Goal: Task Accomplishment & Management: Manage account settings

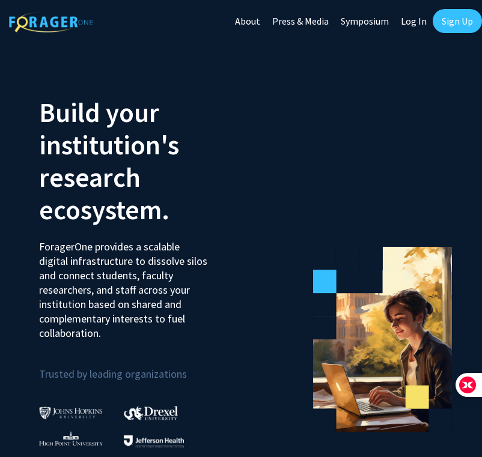
click at [446, 26] on link "Sign Up" at bounding box center [456, 21] width 49 height 24
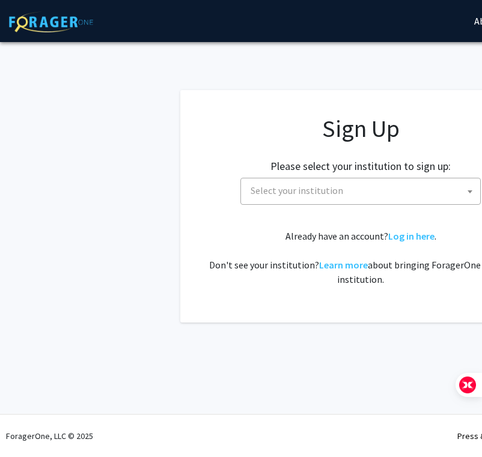
click at [298, 191] on span "Select your institution" at bounding box center [296, 190] width 92 height 12
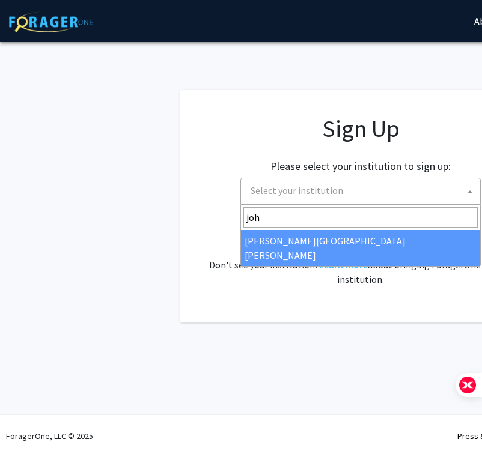
type input "joh"
select select "1"
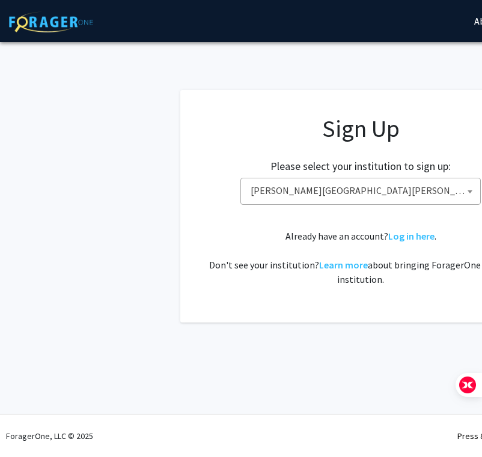
scroll to position [0, 1]
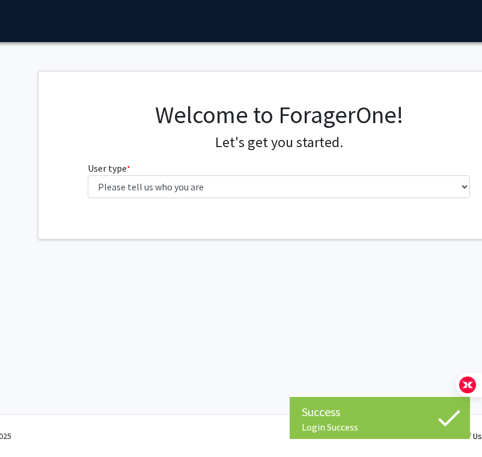
scroll to position [0, 147]
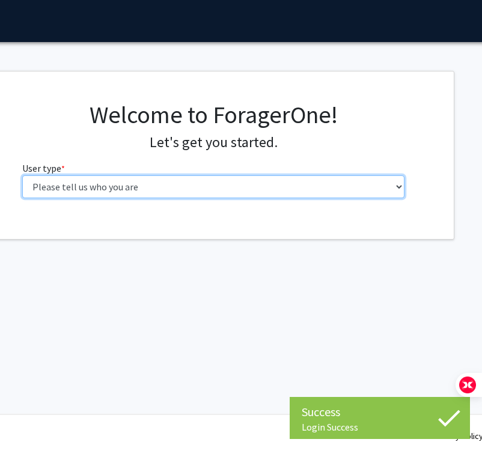
click at [249, 192] on select "Please tell us who you are Undergraduate Student Master's Student Doctoral Cand…" at bounding box center [213, 186] width 383 height 23
select select "1: undergrad"
click at [22, 175] on select "Please tell us who you are Undergraduate Student Master's Student Doctoral Cand…" at bounding box center [213, 186] width 383 height 23
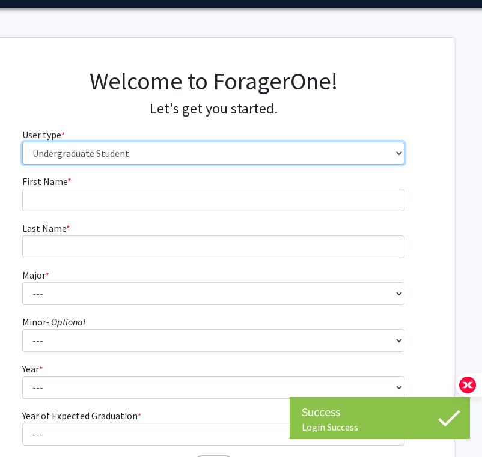
scroll to position [40, 147]
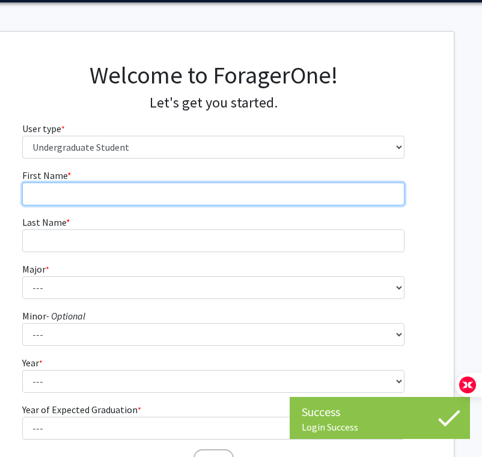
click at [203, 189] on input "First Name * required" at bounding box center [213, 194] width 383 height 23
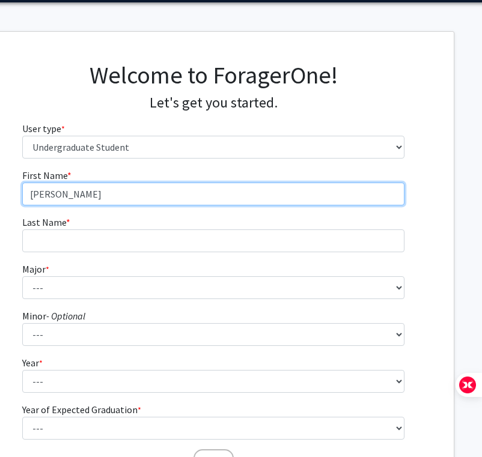
type input "[PERSON_NAME]"
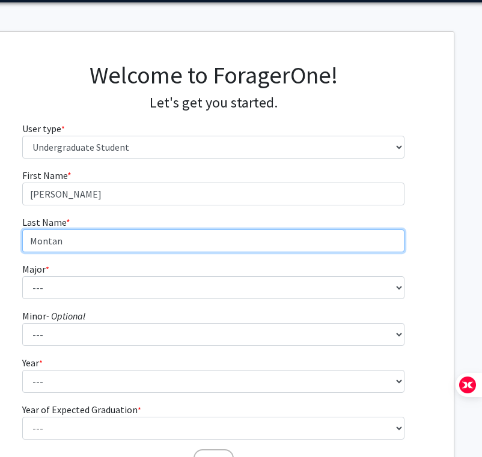
type input "Montan"
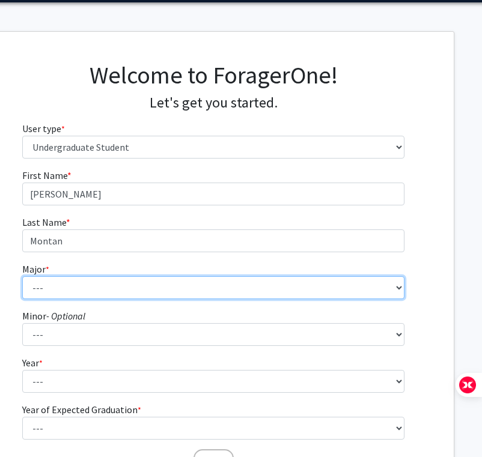
click at [56, 297] on select "--- Africana Studies Anthropology Applied Mathematics & Statistics Archaeology …" at bounding box center [213, 287] width 383 height 23
click at [22, 276] on select "--- Africana Studies Anthropology Applied Mathematics & Statistics Archaeology …" at bounding box center [213, 287] width 383 height 23
click at [90, 290] on select "--- Africana Studies Anthropology Applied Mathematics & Statistics Archaeology …" at bounding box center [213, 287] width 383 height 23
select select "51: 63"
click at [22, 276] on select "--- Africana Studies Anthropology Applied Mathematics & Statistics Archaeology …" at bounding box center [213, 287] width 383 height 23
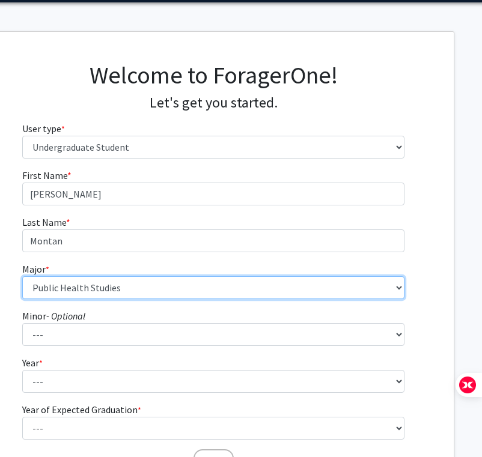
scroll to position [76, 147]
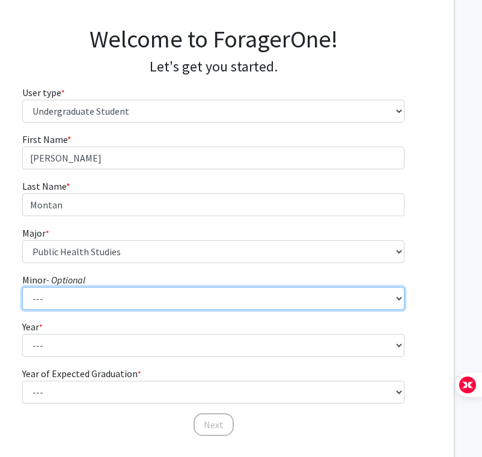
click at [144, 300] on select "--- Accounting and Financial Management Africana Studies Anthropology Applied M…" at bounding box center [213, 298] width 383 height 23
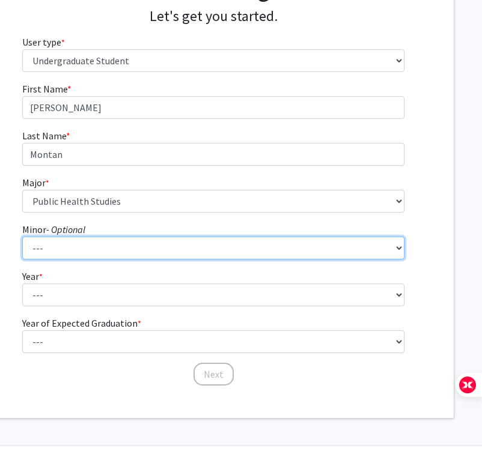
scroll to position [133, 147]
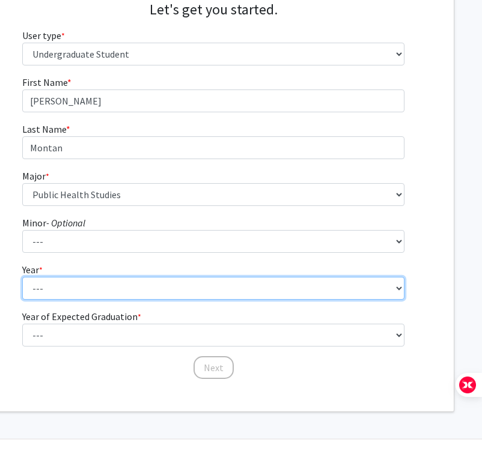
click at [145, 296] on select "--- First-year Sophomore Junior Senior Postbaccalaureate Certificate" at bounding box center [213, 288] width 383 height 23
select select "1: first-year"
click at [22, 277] on select "--- First-year Sophomore Junior Senior Postbaccalaureate Certificate" at bounding box center [213, 288] width 383 height 23
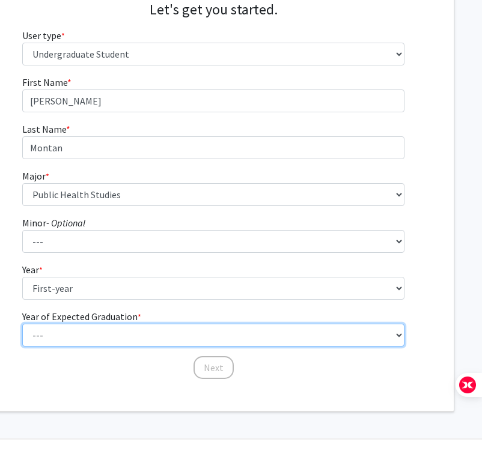
click at [115, 337] on select "--- 2025 2026 2027 2028 2029 2030 2031 2032 2033 2034" at bounding box center [213, 335] width 383 height 23
select select "5: 2029"
click at [22, 324] on select "--- 2025 2026 2027 2028 2029 2030 2031 2032 2033 2034" at bounding box center [213, 335] width 383 height 23
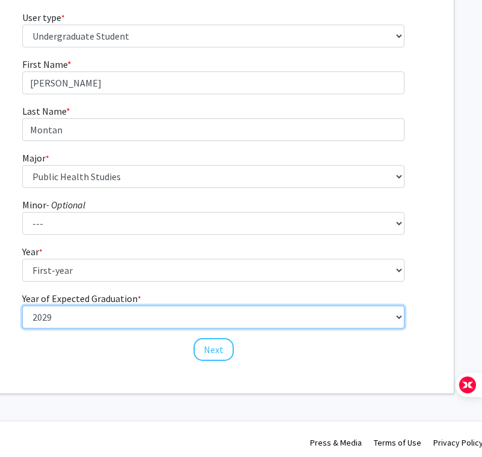
scroll to position [153, 147]
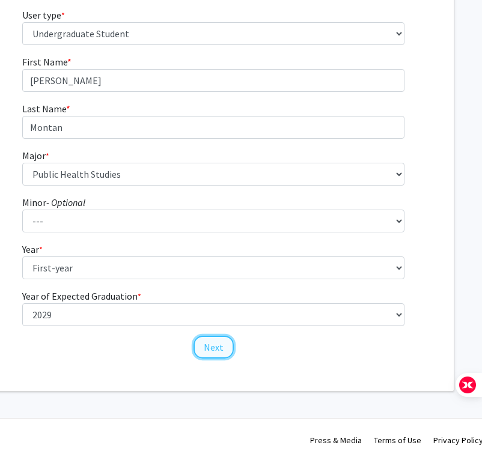
click at [205, 346] on button "Next" at bounding box center [213, 347] width 40 height 23
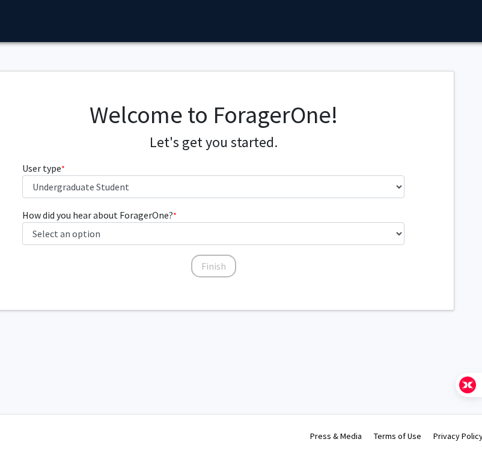
scroll to position [0, 147]
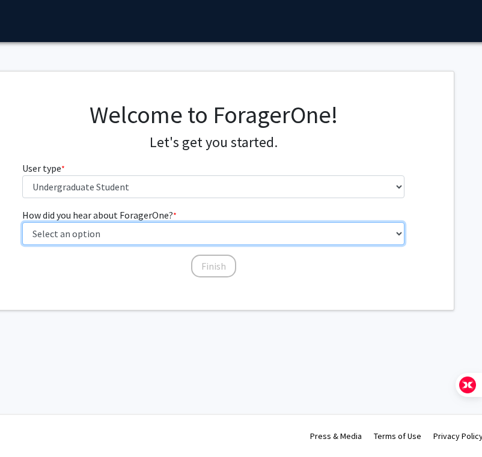
click at [182, 232] on select "Select an option Peer/student recommendation Faculty/staff recommendation Unive…" at bounding box center [213, 233] width 383 height 23
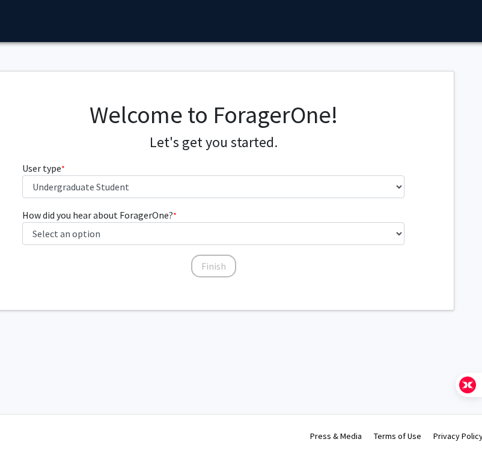
click at [154, 246] on div "How did you hear about ForagerOne? * required Select an option Peer/student rec…" at bounding box center [213, 237] width 383 height 59
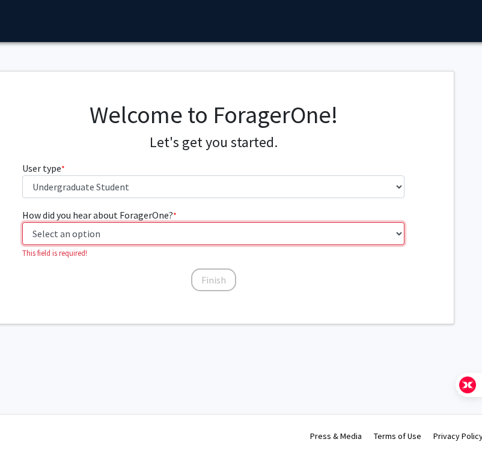
click at [148, 238] on select "Select an option Peer/student recommendation Faculty/staff recommendation Unive…" at bounding box center [213, 233] width 383 height 23
select select "4: university_email"
click at [22, 222] on select "Select an option Peer/student recommendation Faculty/staff recommendation Unive…" at bounding box center [213, 233] width 383 height 23
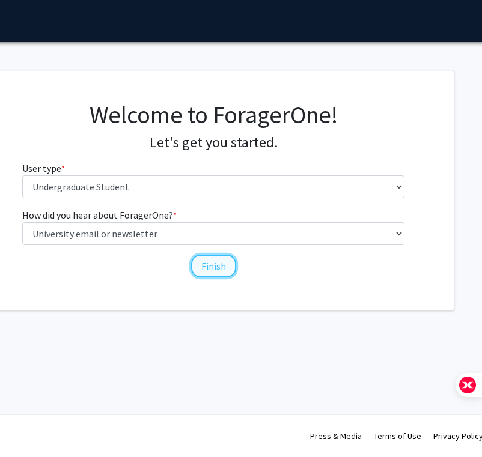
click at [212, 272] on button "Finish" at bounding box center [213, 266] width 45 height 23
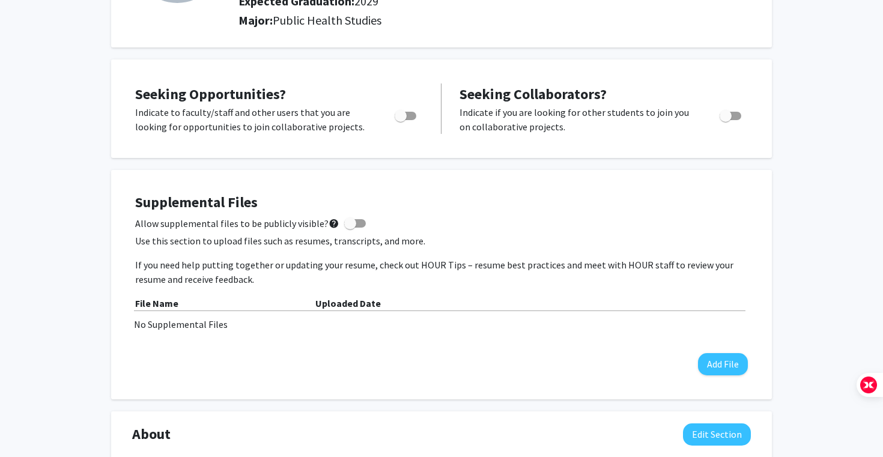
scroll to position [189, 0]
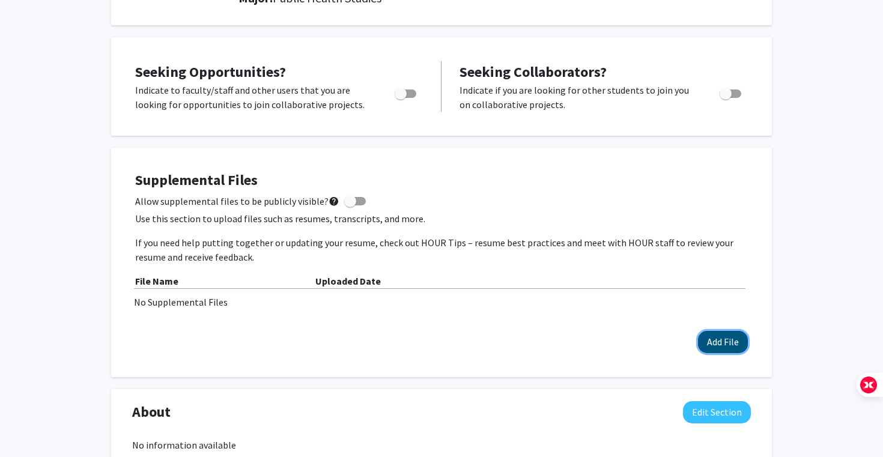
click at [481, 338] on button "Add File" at bounding box center [723, 342] width 50 height 22
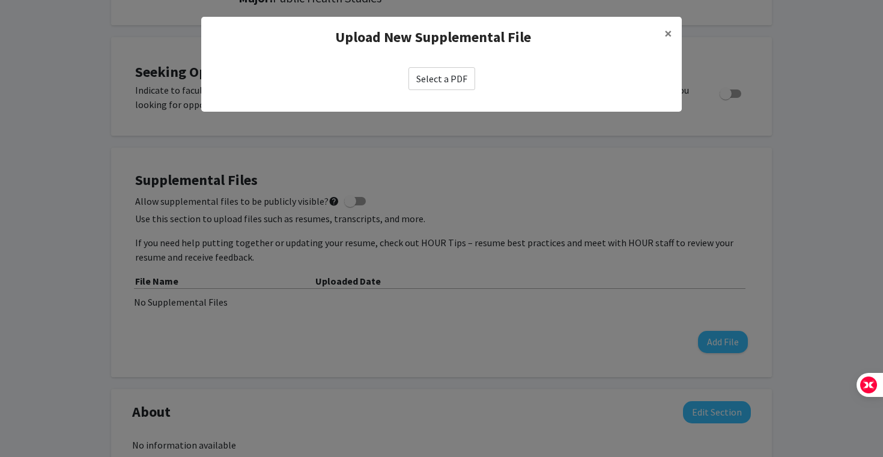
click at [429, 74] on label "Select a PDF" at bounding box center [441, 78] width 67 height 23
click at [0, 0] on input "Select a PDF" at bounding box center [0, 0] width 0 height 0
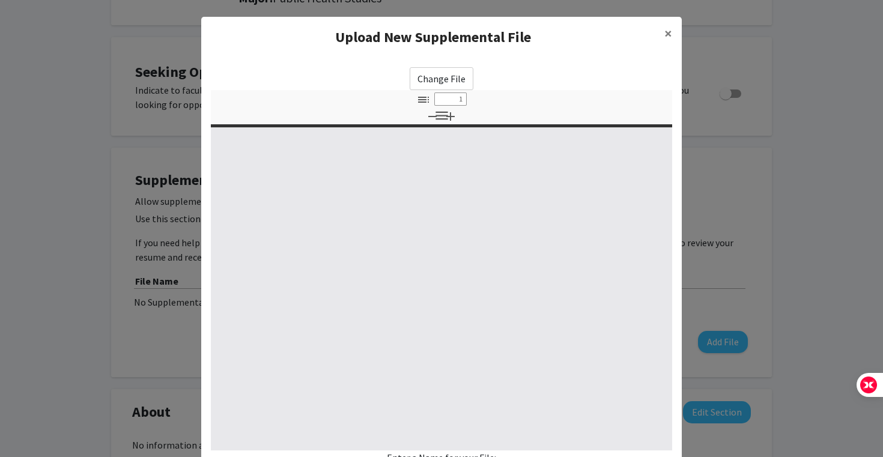
select select "custom"
type input "0"
select select "custom"
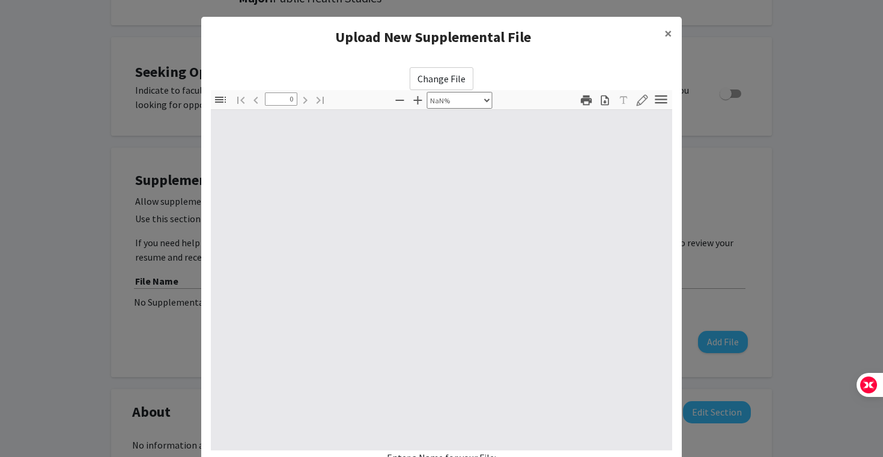
type input "1"
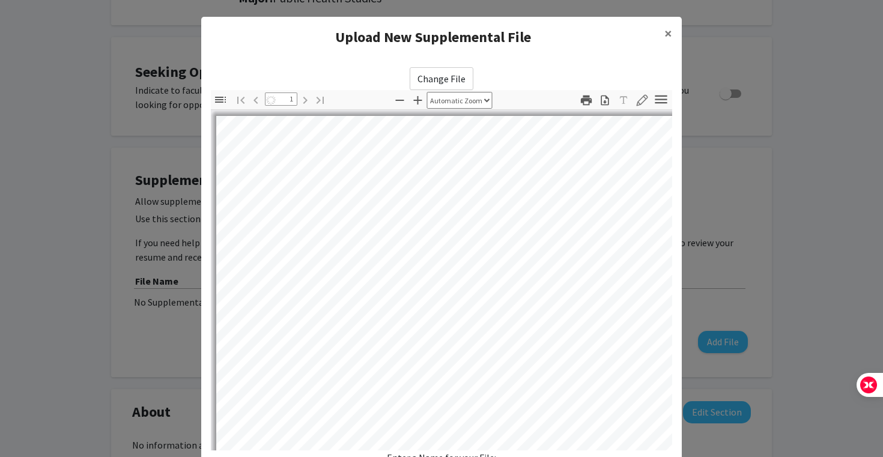
select select "auto"
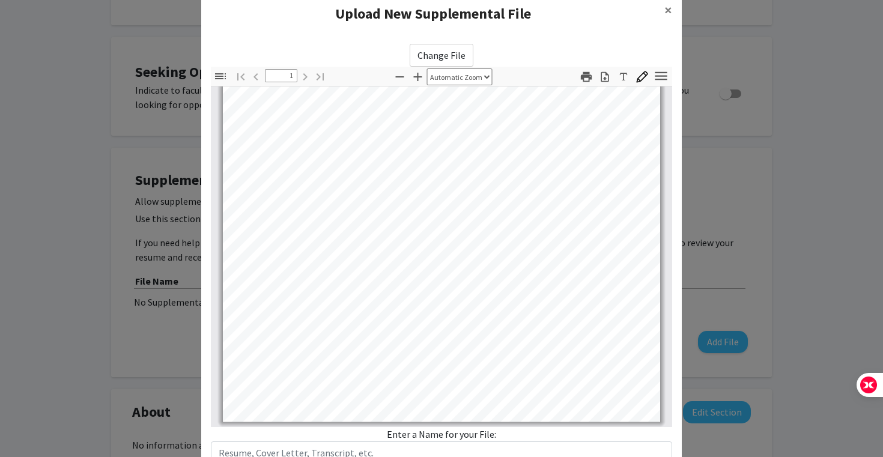
scroll to position [112, 0]
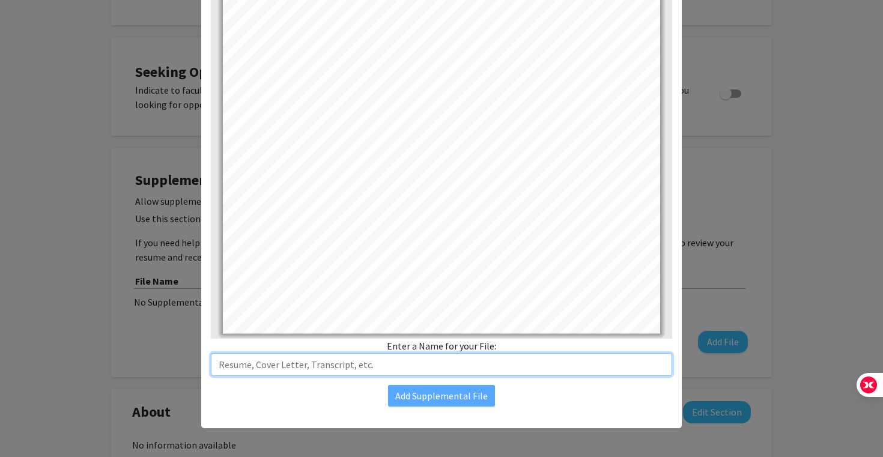
click at [324, 360] on input "text" at bounding box center [441, 364] width 461 height 23
type input "Resume"
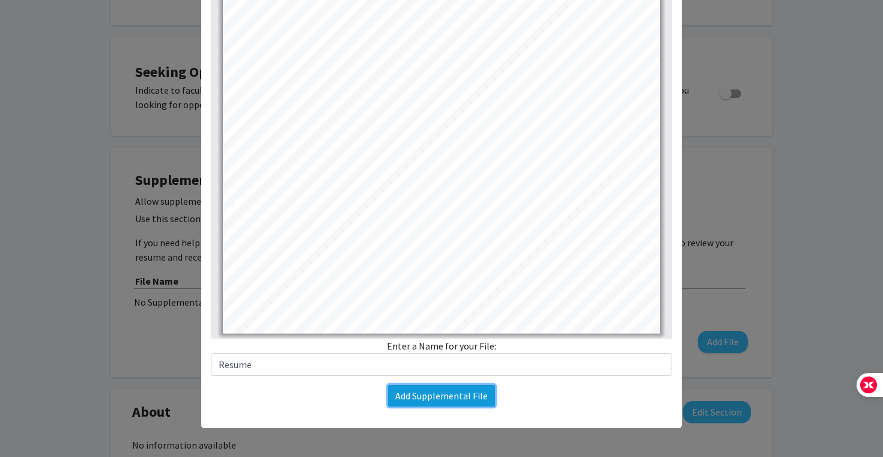
click at [435, 401] on button "Add Supplemental File" at bounding box center [441, 396] width 107 height 22
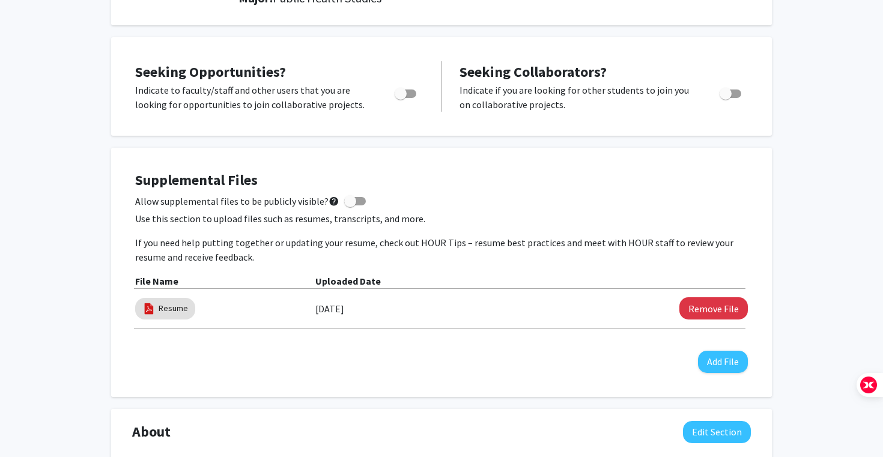
scroll to position [215, 0]
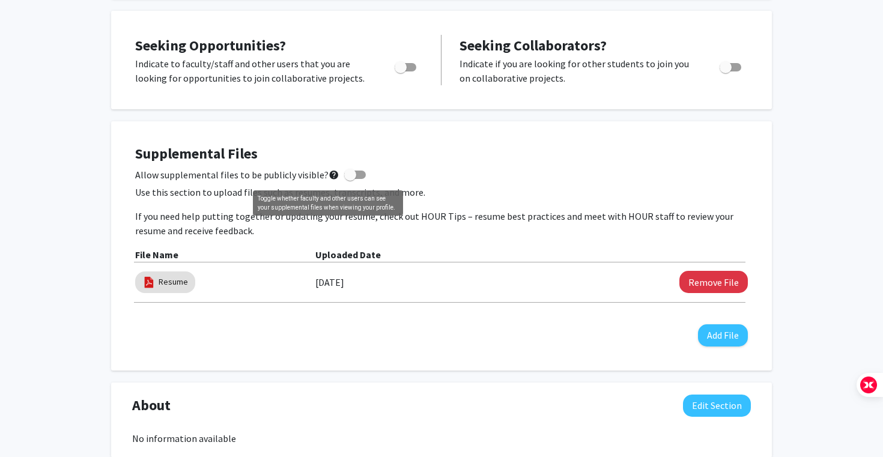
click at [329, 174] on mat-icon "help" at bounding box center [334, 175] width 11 height 14
click at [350, 179] on input "Allow supplemental files to be publicly visible? help" at bounding box center [350, 179] width 1 height 1
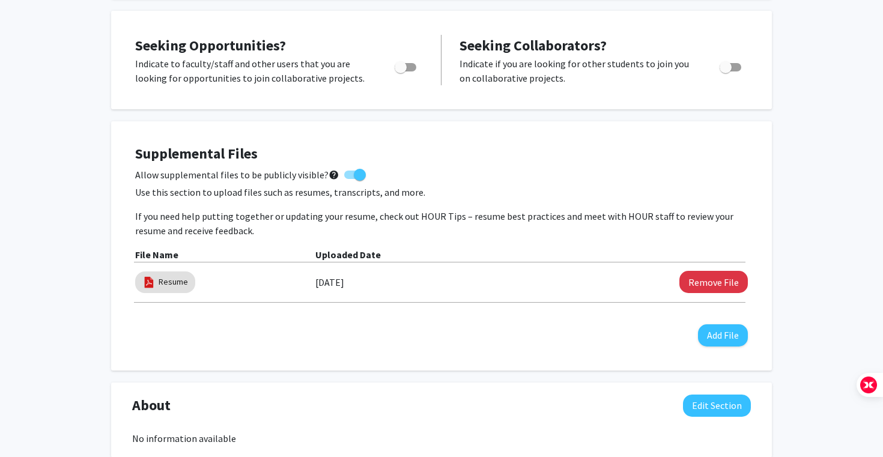
click at [329, 174] on mat-icon "help" at bounding box center [334, 175] width 11 height 14
click at [350, 179] on input "Allow supplemental files to be publicly visible? help" at bounding box center [350, 179] width 1 height 1
click at [336, 174] on label "Allow supplemental files to be publicly visible? help" at bounding box center [250, 175] width 231 height 14
click at [350, 179] on input "Allow supplemental files to be publicly visible? help" at bounding box center [350, 179] width 1 height 1
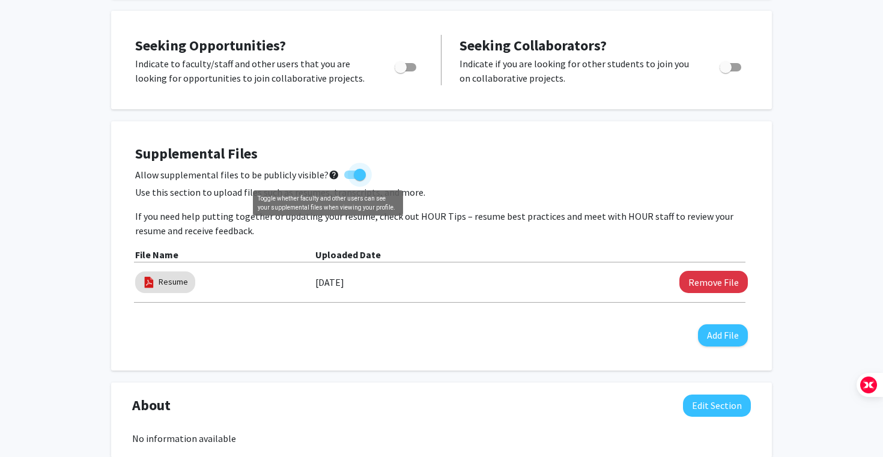
click at [332, 174] on mat-icon "help" at bounding box center [334, 175] width 11 height 14
click at [350, 179] on input "Allow supplemental files to be publicly visible? help" at bounding box center [350, 179] width 1 height 1
checkbox input "false"
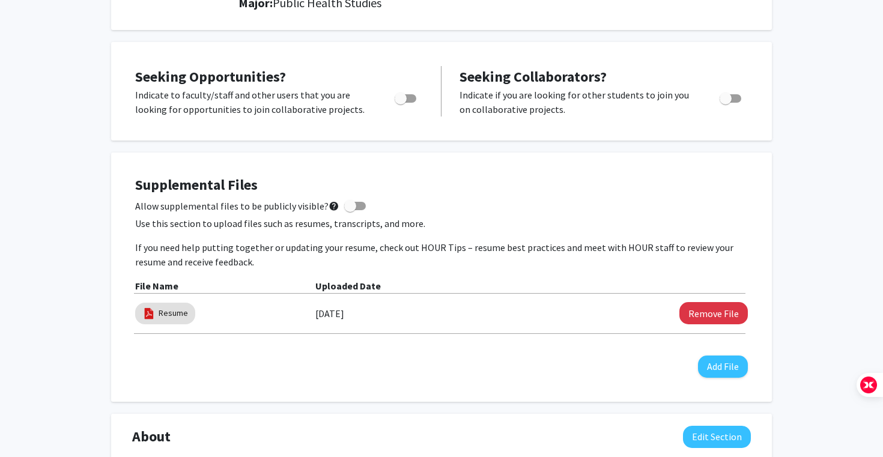
scroll to position [180, 0]
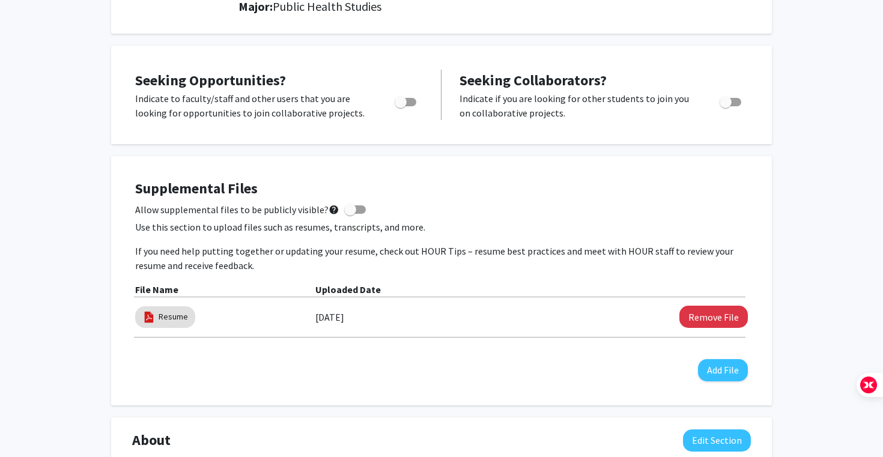
click at [413, 103] on span "Toggle" at bounding box center [406, 102] width 22 height 8
click at [401, 106] on input "Are you actively seeking opportunities?" at bounding box center [400, 106] width 1 height 1
checkbox input "true"
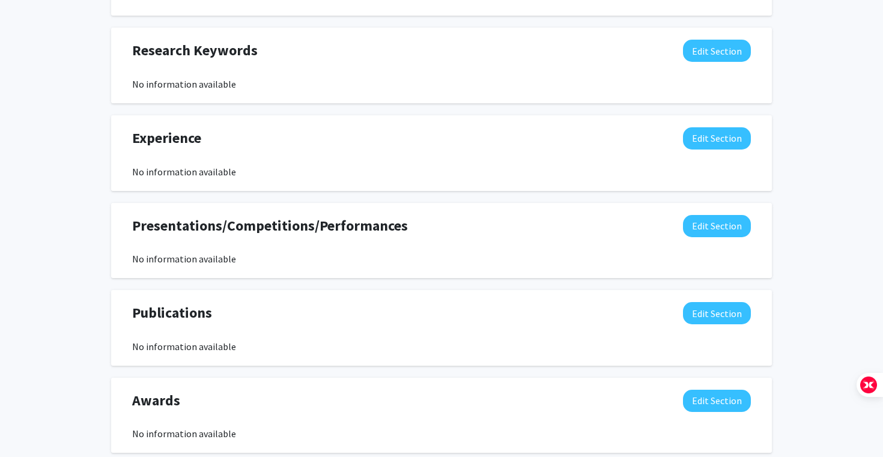
scroll to position [728, 0]
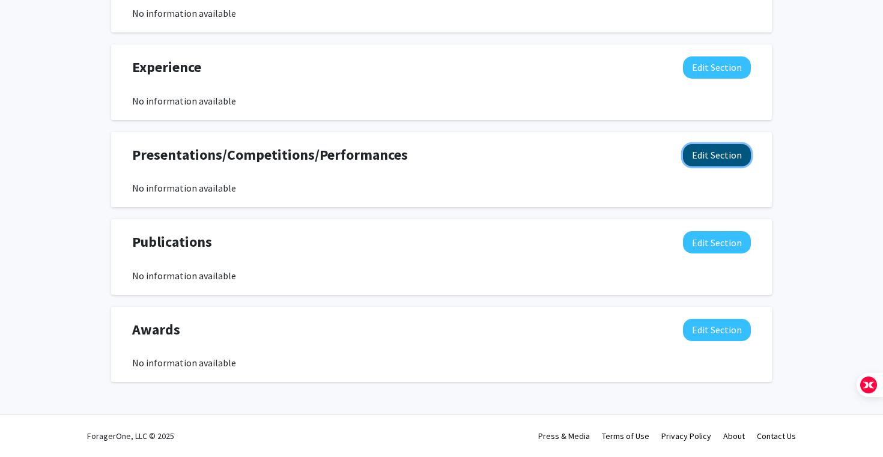
click at [481, 159] on button "Edit Section" at bounding box center [717, 155] width 68 height 22
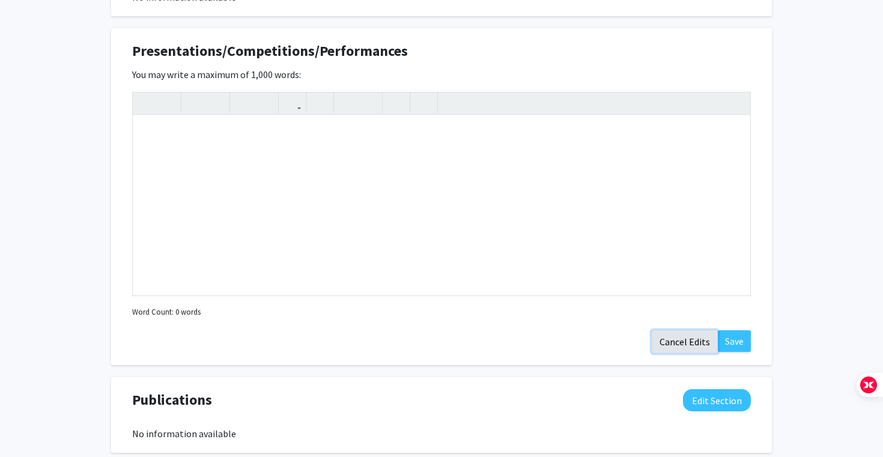
click at [481, 339] on button "Cancel Edits" at bounding box center [685, 341] width 66 height 23
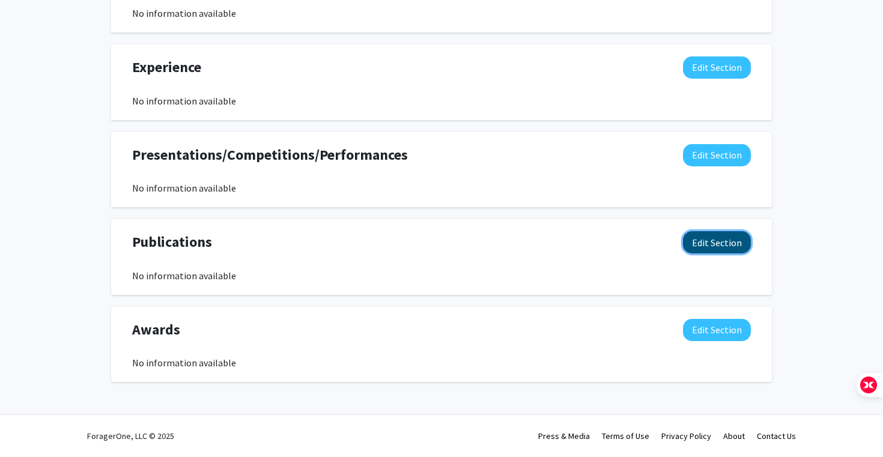
click at [481, 245] on button "Edit Section" at bounding box center [717, 242] width 68 height 22
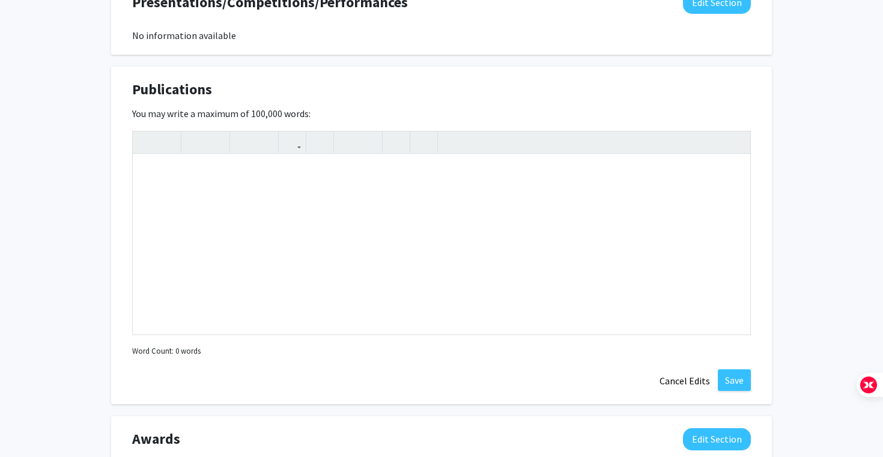
scroll to position [898, 0]
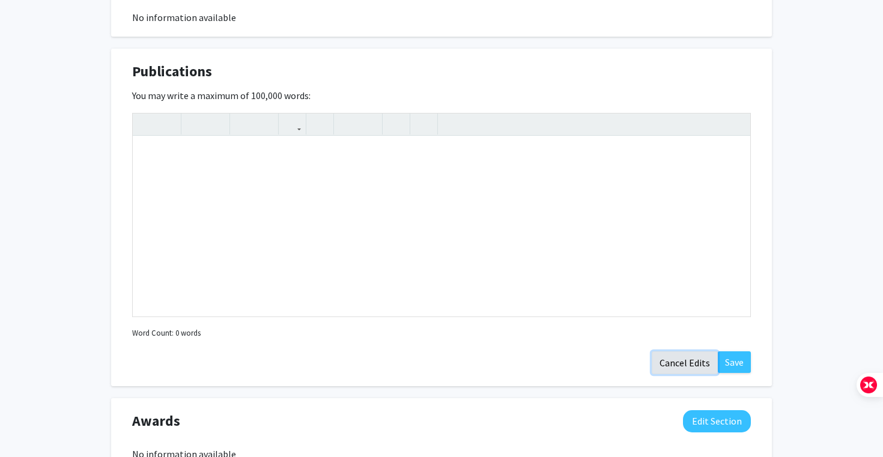
click at [481, 364] on button "Cancel Edits" at bounding box center [685, 362] width 66 height 23
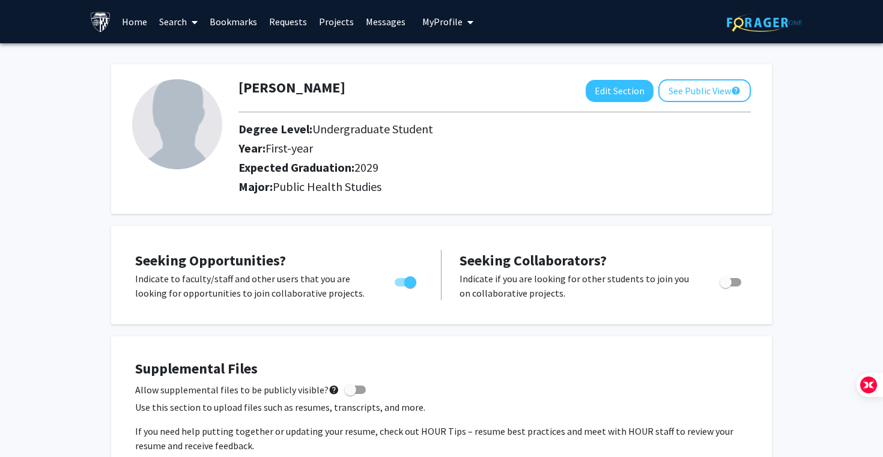
scroll to position [0, 0]
click at [481, 98] on button "Edit Section" at bounding box center [620, 91] width 68 height 22
select select "first-year"
select select "2029"
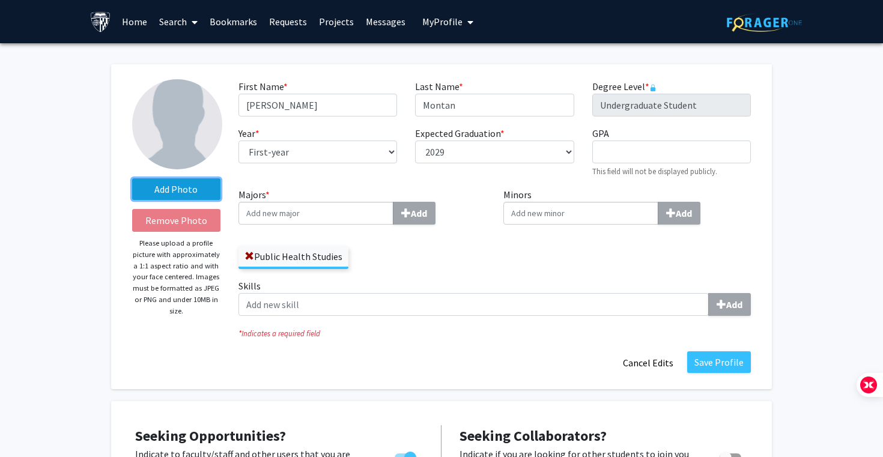
click at [195, 187] on label "Add Photo" at bounding box center [176, 189] width 88 height 22
click at [0, 0] on input "Add Photo" at bounding box center [0, 0] width 0 height 0
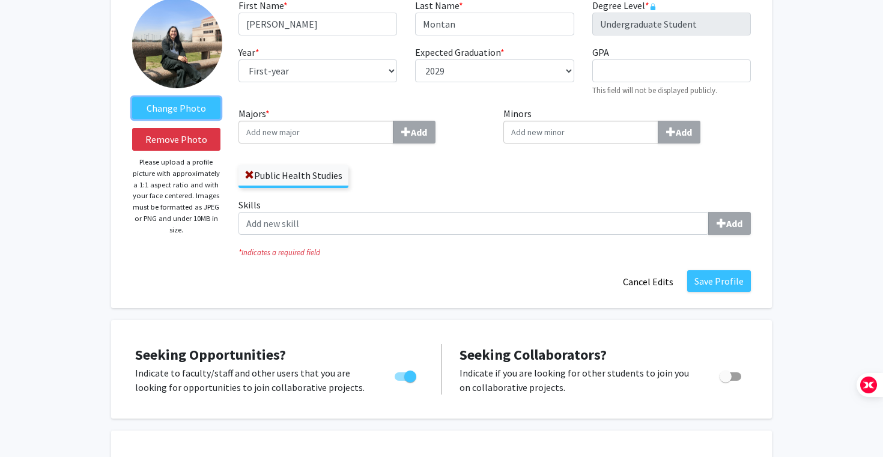
scroll to position [49, 0]
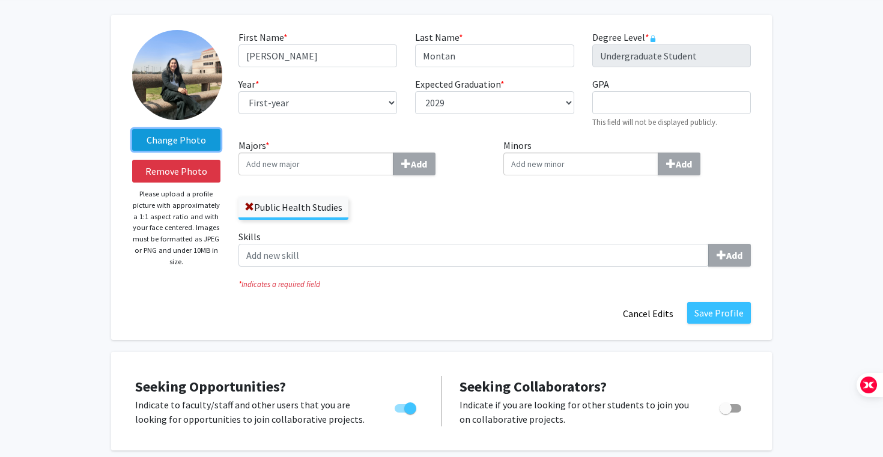
click at [178, 132] on label "Change Photo" at bounding box center [176, 140] width 88 height 22
click at [0, 0] on input "Change Photo" at bounding box center [0, 0] width 0 height 0
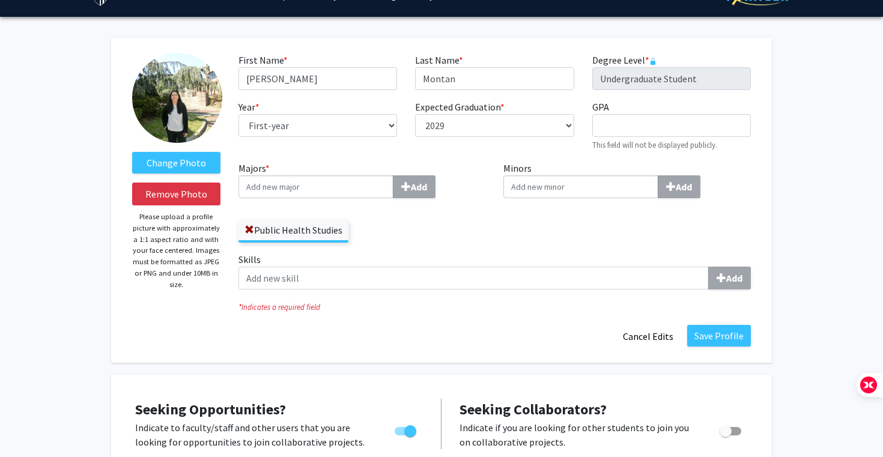
scroll to position [29, 0]
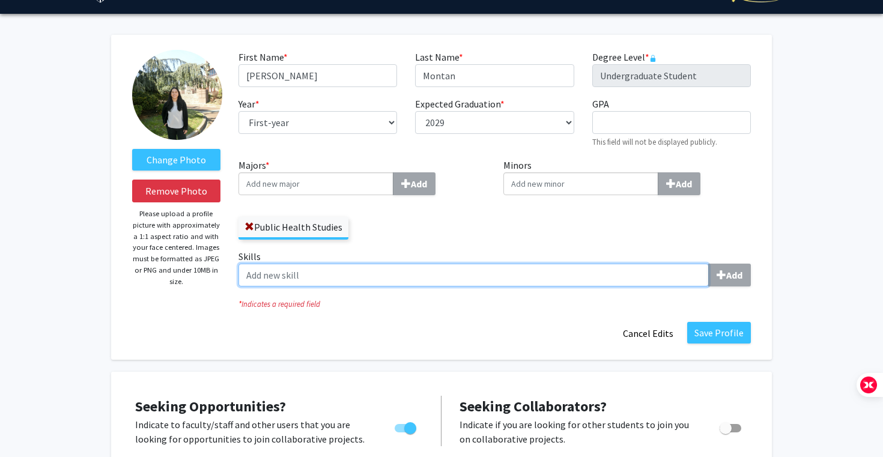
click at [382, 277] on input "Skills Add" at bounding box center [473, 275] width 470 height 23
click at [481, 280] on input "Skills Add" at bounding box center [473, 275] width 470 height 23
type input "Excel"
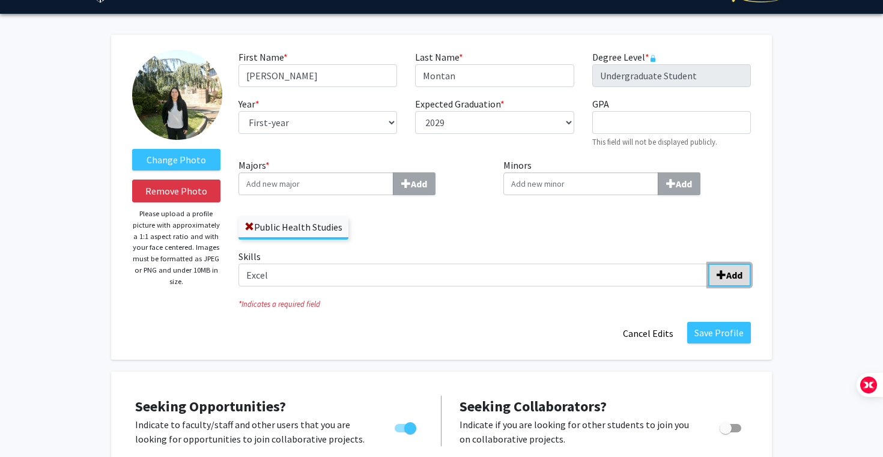
click at [481, 274] on span "submit" at bounding box center [721, 275] width 10 height 10
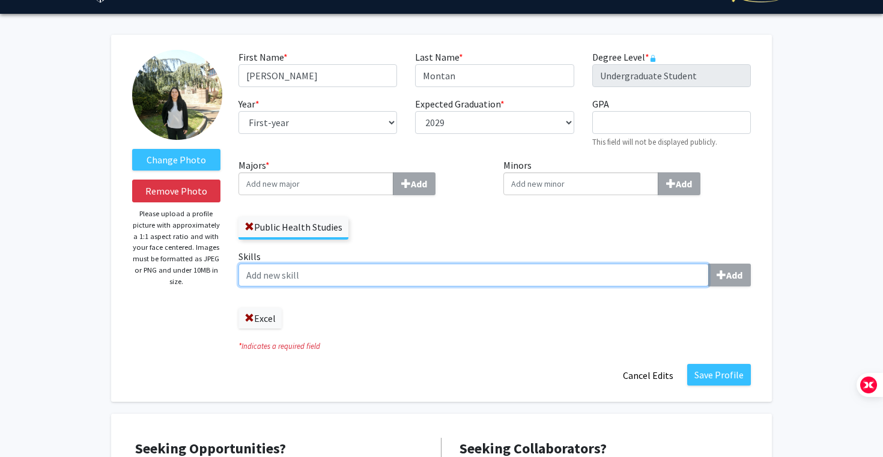
click at [481, 282] on input "Skills Add" at bounding box center [473, 275] width 470 height 23
type input "Photography"
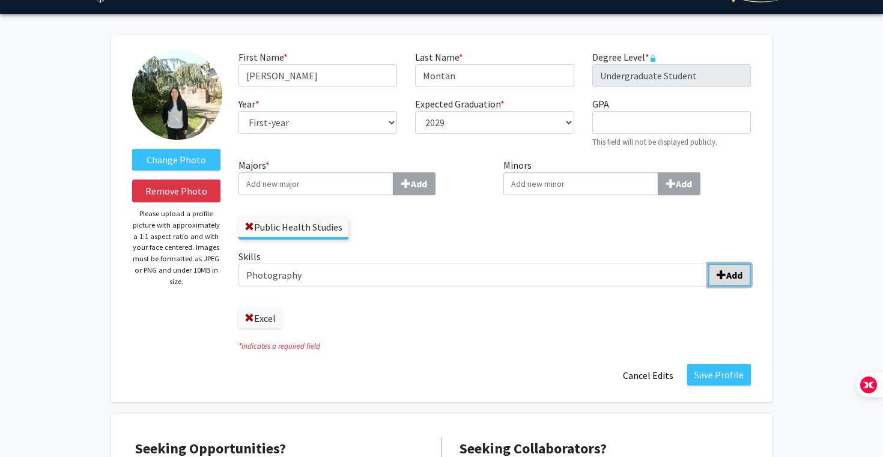
click at [481, 283] on button "Add" at bounding box center [729, 275] width 43 height 23
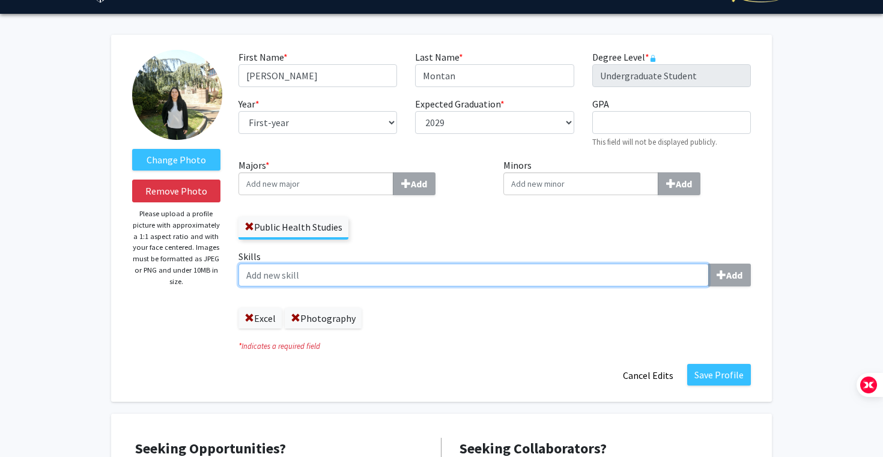
click at [481, 277] on input "Skills Add" at bounding box center [473, 275] width 470 height 23
type input "Literature Review"
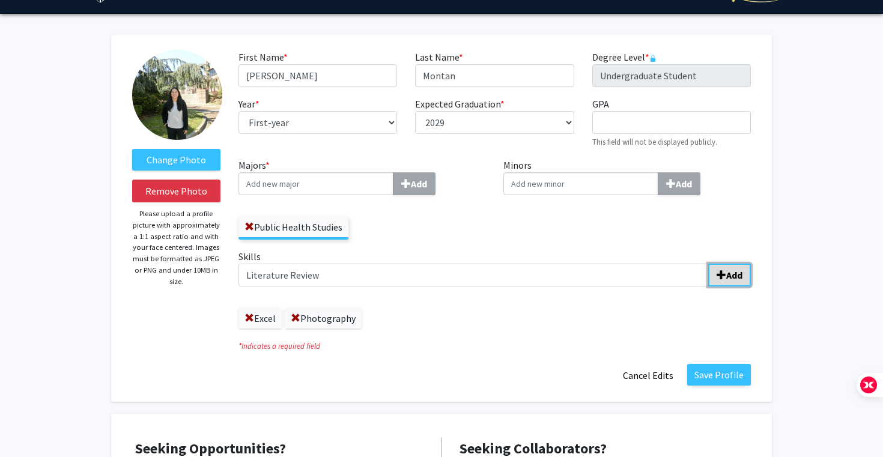
click at [481, 269] on b "Add" at bounding box center [734, 275] width 16 height 12
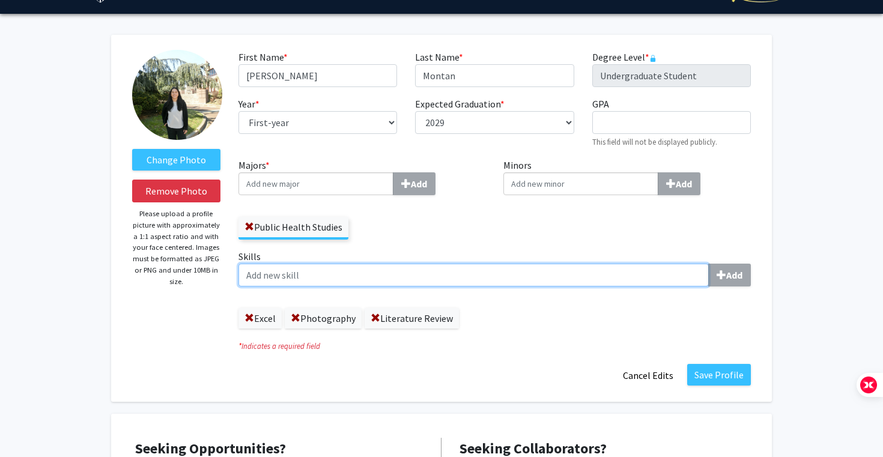
click at [379, 269] on input "Skills Add" at bounding box center [473, 275] width 470 height 23
type input "Correlation Analysis"
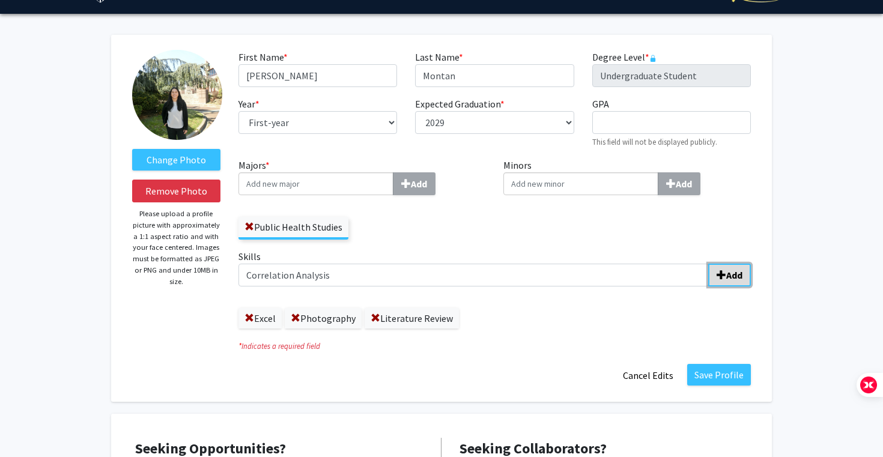
click at [481, 274] on b "Add" at bounding box center [734, 275] width 16 height 12
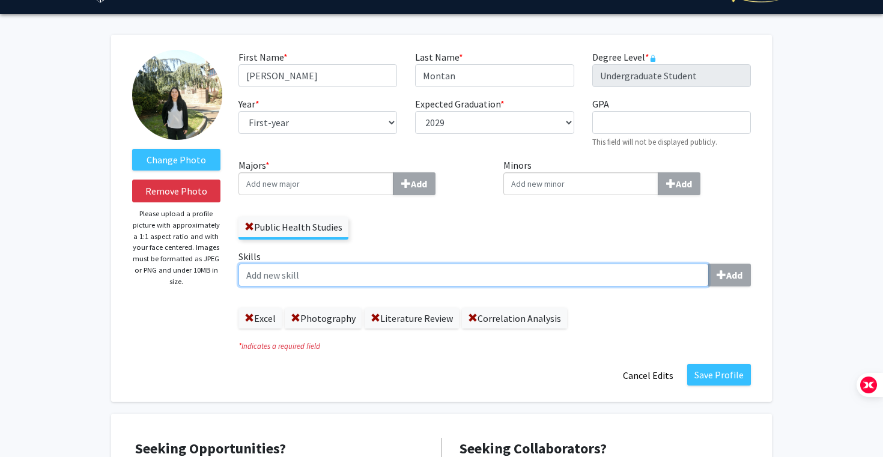
click at [379, 273] on input "Skills Add" at bounding box center [473, 275] width 470 height 23
type input "Lesson Planning"
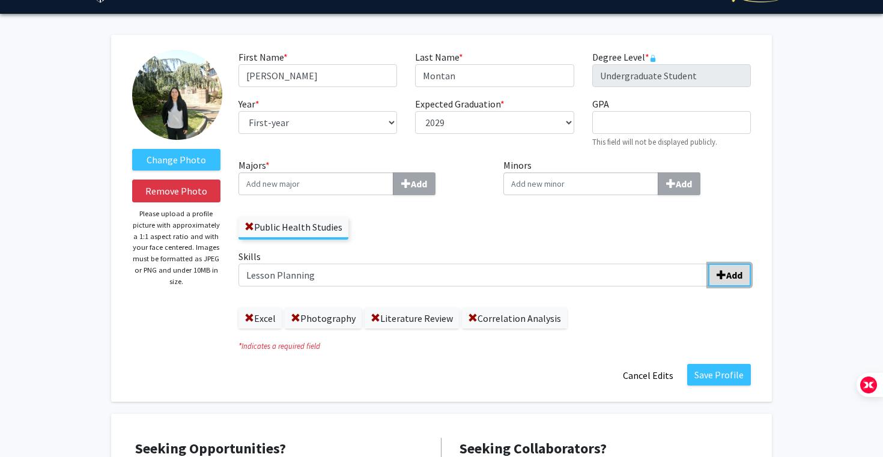
click at [481, 276] on button "Add" at bounding box center [729, 275] width 43 height 23
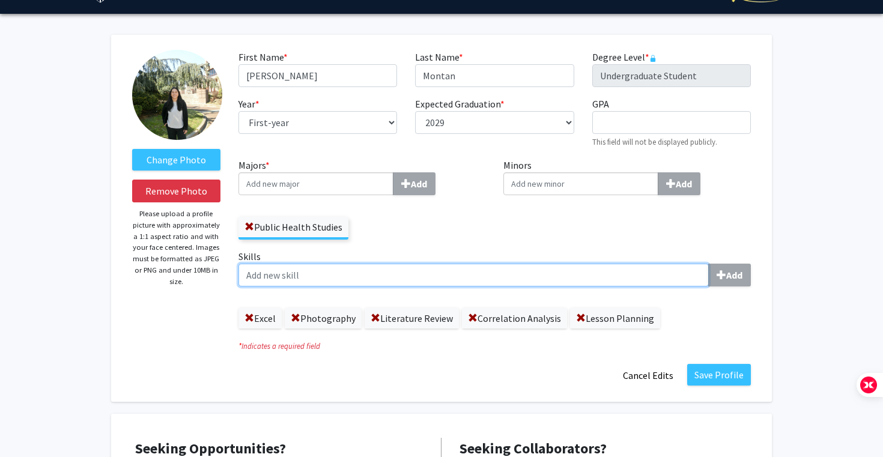
click at [481, 284] on input "Skills Add" at bounding box center [473, 275] width 470 height 23
type input "Sports Coaching"
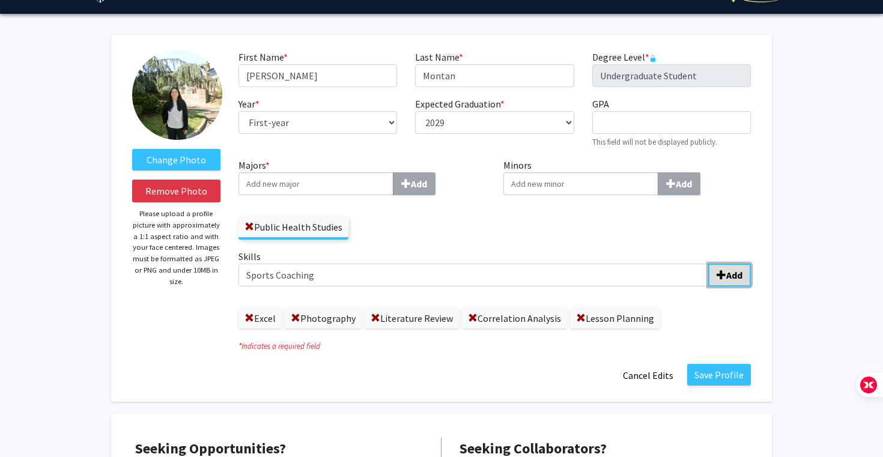
click at [481, 268] on button "Add" at bounding box center [729, 275] width 43 height 23
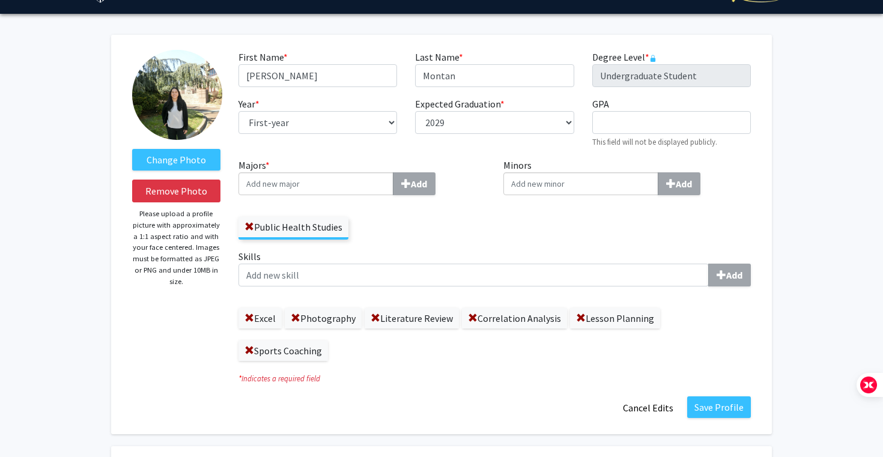
click at [353, 287] on div "Skills Add Excel Photography Literature Review Correlation Analysis Lesson Plan…" at bounding box center [494, 305] width 512 height 112
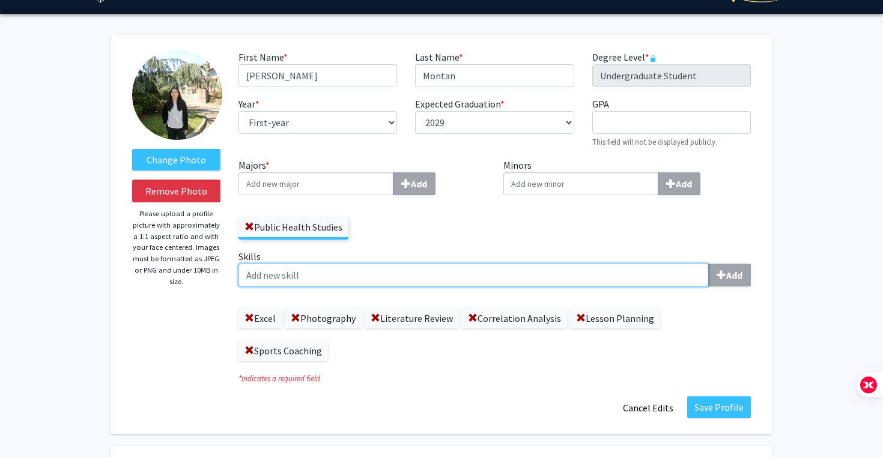
click at [354, 275] on input "Skills Add" at bounding box center [473, 275] width 470 height 23
type input "Early Childhood Education"
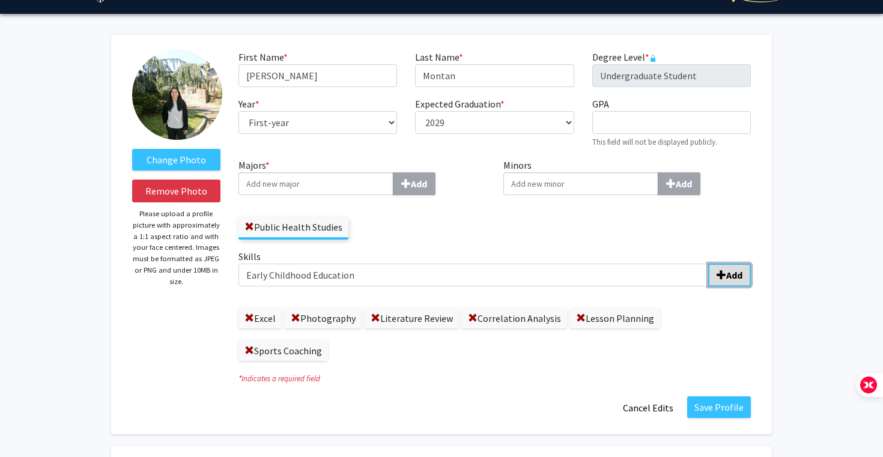
click at [481, 272] on span "submit" at bounding box center [721, 275] width 10 height 10
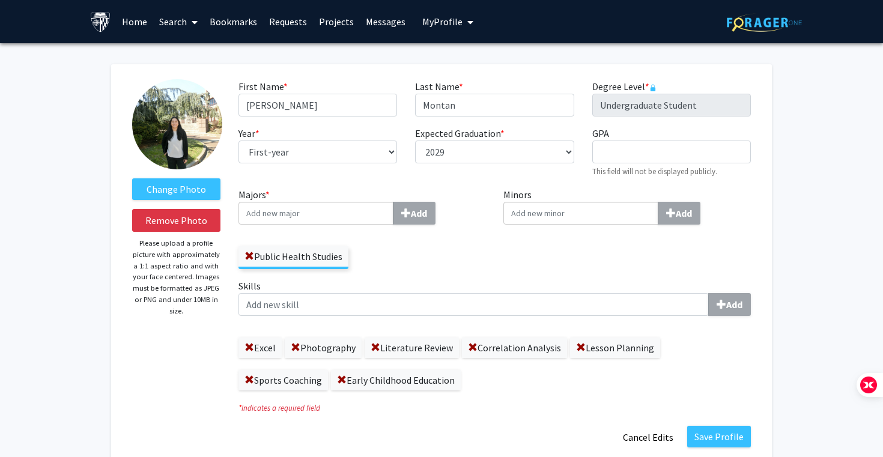
click at [323, 217] on input "Majors * Add" at bounding box center [315, 213] width 155 height 23
type input "Sociol"
click at [274, 229] on span "ogy" at bounding box center [278, 235] width 15 height 12
click at [274, 225] on input "Sociol" at bounding box center [315, 213] width 155 height 23
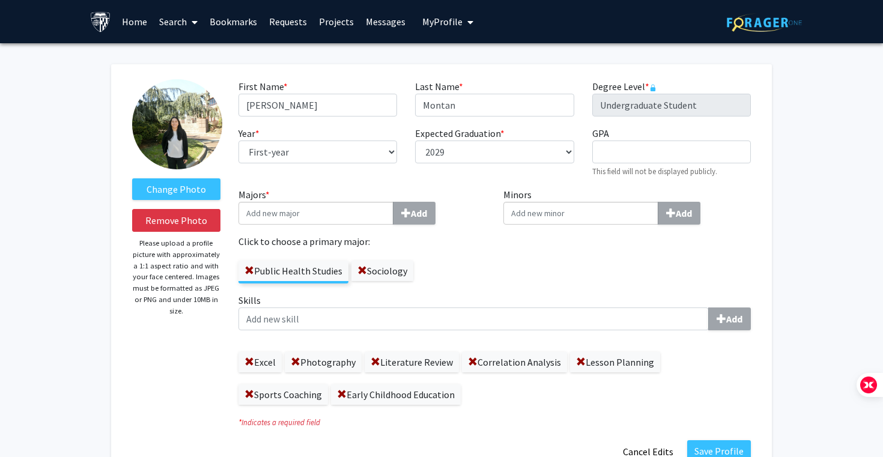
click at [316, 270] on label "Public Health Studies" at bounding box center [293, 271] width 110 height 20
click at [0, 0] on input "Public Health Studies" at bounding box center [0, 0] width 0 height 0
click at [481, 259] on div "Majors * Add Click to choose a primary major: Public Health Studies Sociology" at bounding box center [361, 240] width 265 height 106
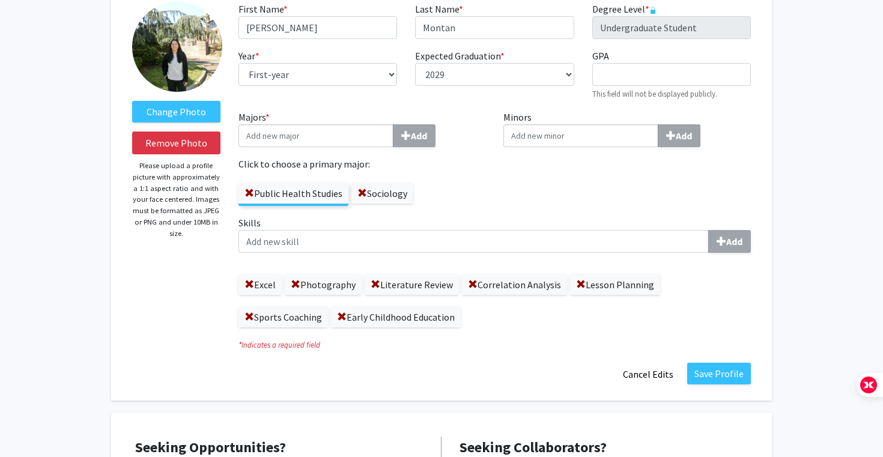
scroll to position [86, 0]
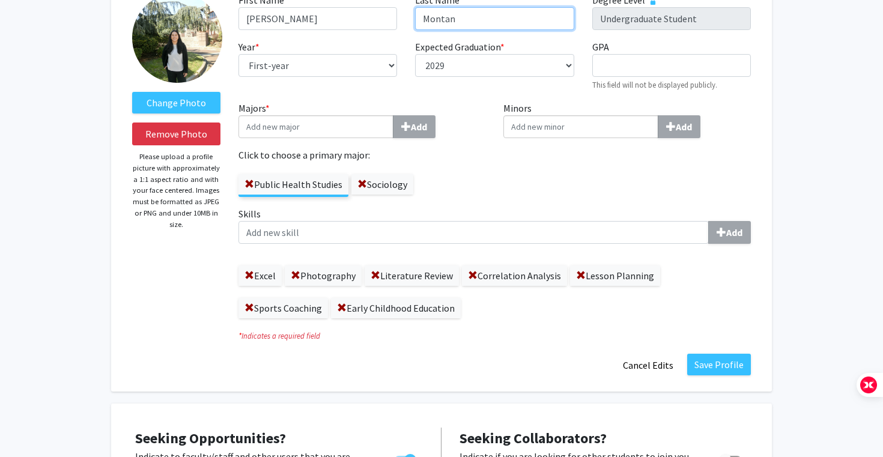
click at [481, 16] on input "Montan" at bounding box center [494, 18] width 159 height 23
type input "Montán"
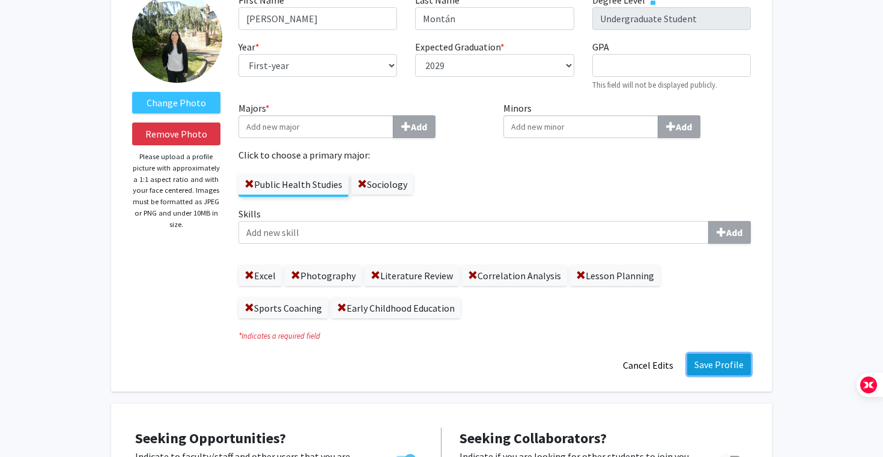
click at [481, 357] on button "Save Profile" at bounding box center [719, 365] width 64 height 22
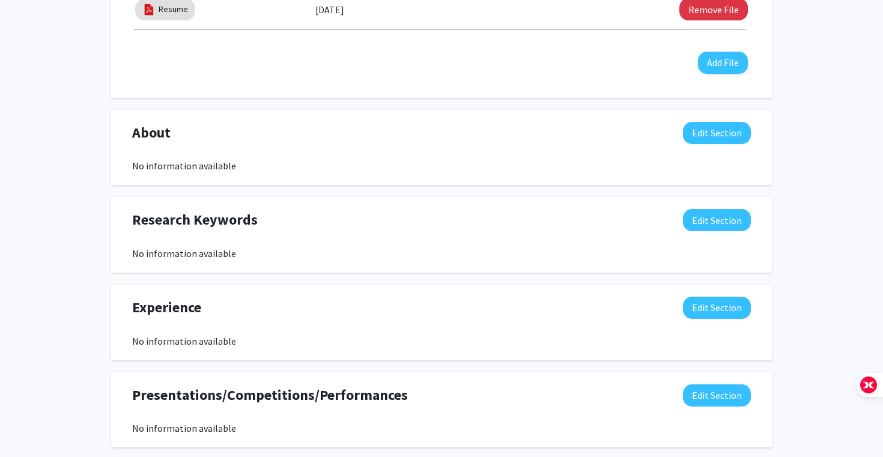
scroll to position [536, 0]
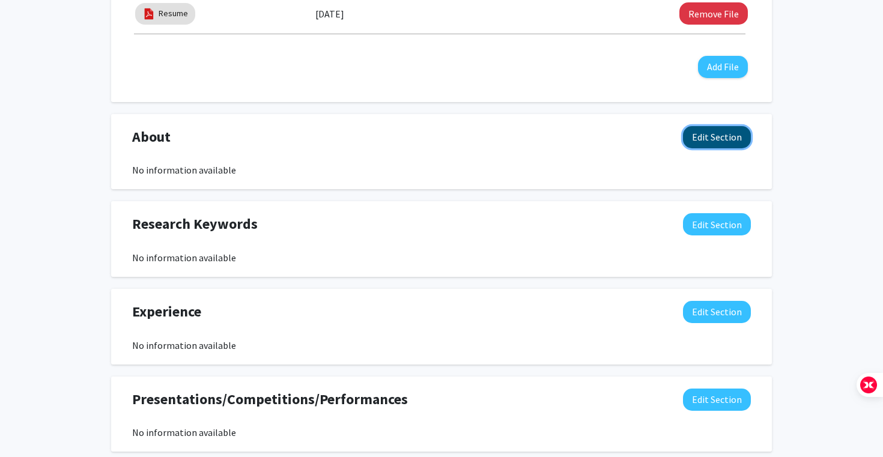
click at [481, 137] on button "Edit Section" at bounding box center [717, 137] width 68 height 22
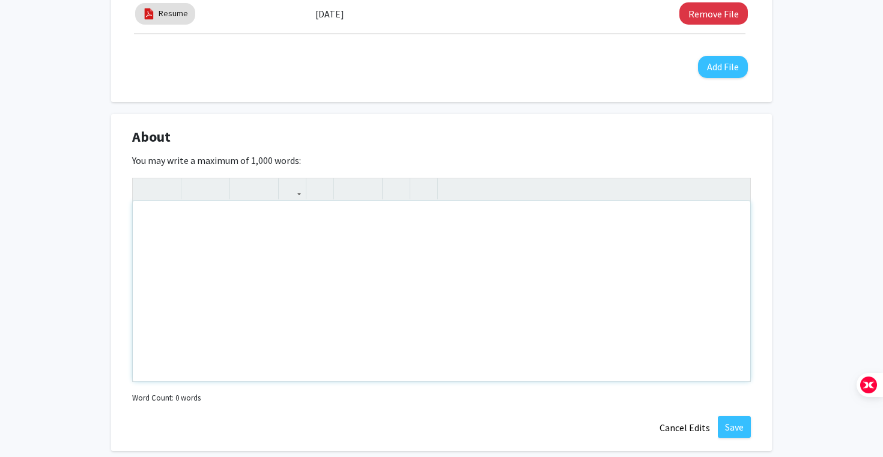
click at [264, 286] on div "Note to users with screen readers: Please deactivate our accessibility plugin f…" at bounding box center [441, 291] width 617 height 180
paste div "To enrich screen reader interactions, please activate Accessibility in Grammarl…"
type textarea "<p>I am a rising freshman at Johns Hopkins University with an intended double m…"
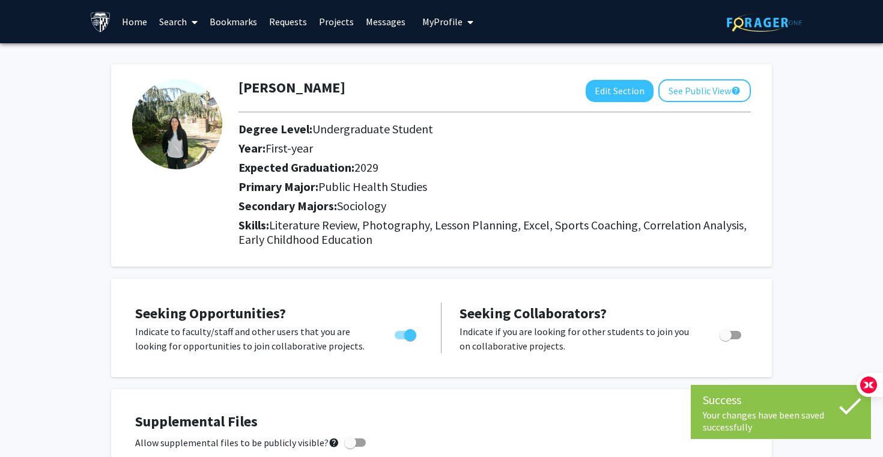
scroll to position [533, 0]
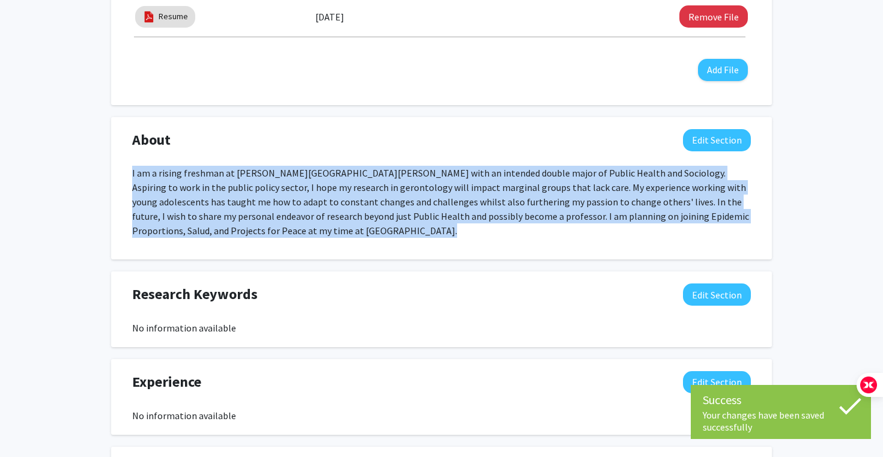
click at [432, 196] on p "I am a rising freshman at [PERSON_NAME][GEOGRAPHIC_DATA][PERSON_NAME] with an i…" at bounding box center [441, 202] width 619 height 72
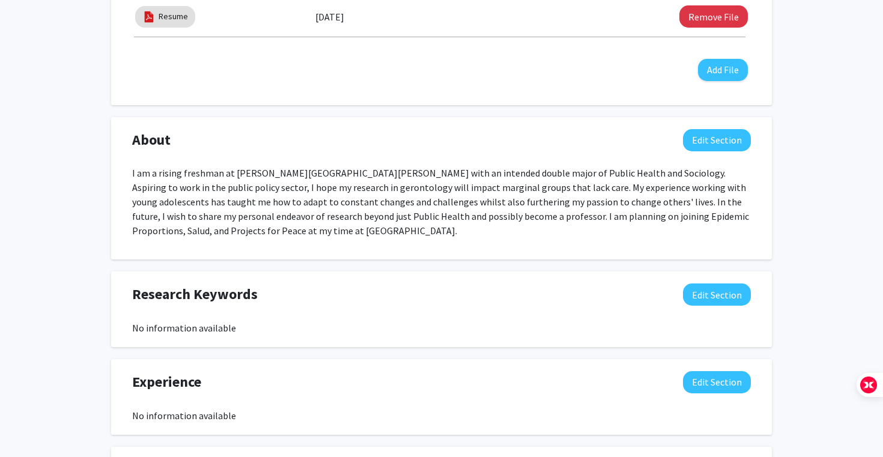
click at [434, 199] on p "I am a rising freshman at [PERSON_NAME][GEOGRAPHIC_DATA][PERSON_NAME] with an i…" at bounding box center [441, 202] width 619 height 72
click at [428, 200] on p "I am a rising freshman at [PERSON_NAME][GEOGRAPHIC_DATA][PERSON_NAME] with an i…" at bounding box center [441, 202] width 619 height 72
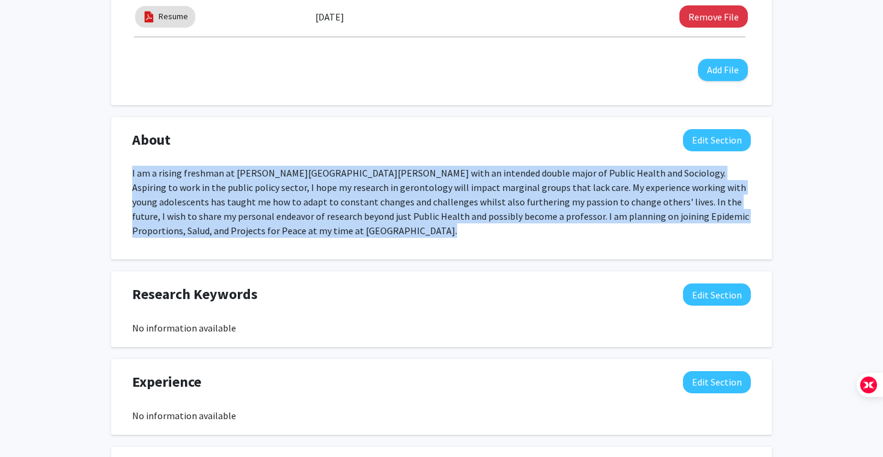
click at [428, 200] on p "I am a rising freshman at [PERSON_NAME][GEOGRAPHIC_DATA][PERSON_NAME] with an i…" at bounding box center [441, 202] width 619 height 72
click at [407, 195] on p "I am a rising freshman at [PERSON_NAME][GEOGRAPHIC_DATA][PERSON_NAME] with an i…" at bounding box center [441, 202] width 619 height 72
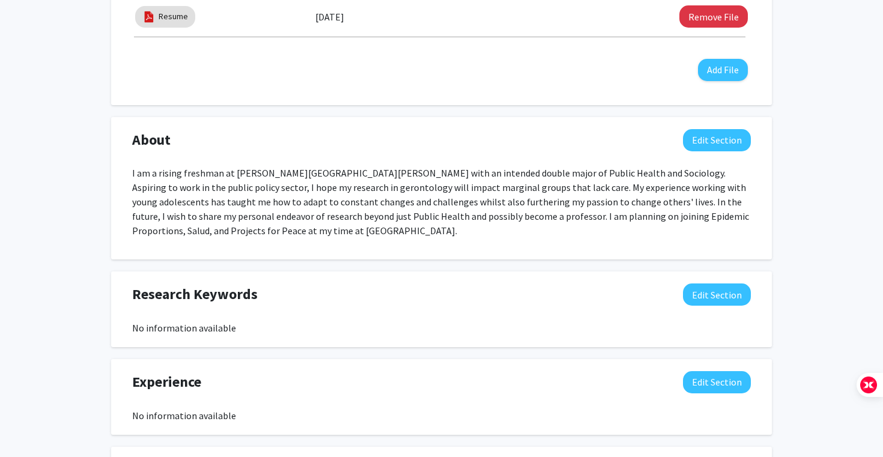
click at [415, 196] on p "I am a rising freshman at [PERSON_NAME][GEOGRAPHIC_DATA][PERSON_NAME] with an i…" at bounding box center [441, 202] width 619 height 72
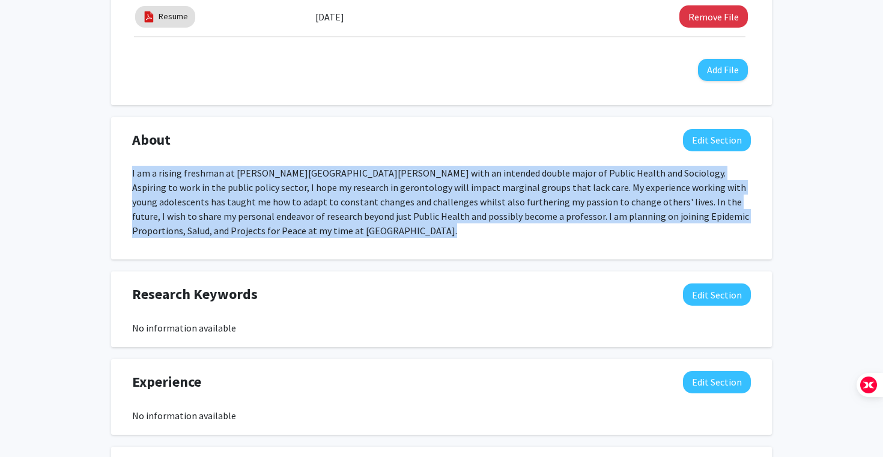
click at [415, 196] on p "I am a rising freshman at [PERSON_NAME][GEOGRAPHIC_DATA][PERSON_NAME] with an i…" at bounding box center [441, 202] width 619 height 72
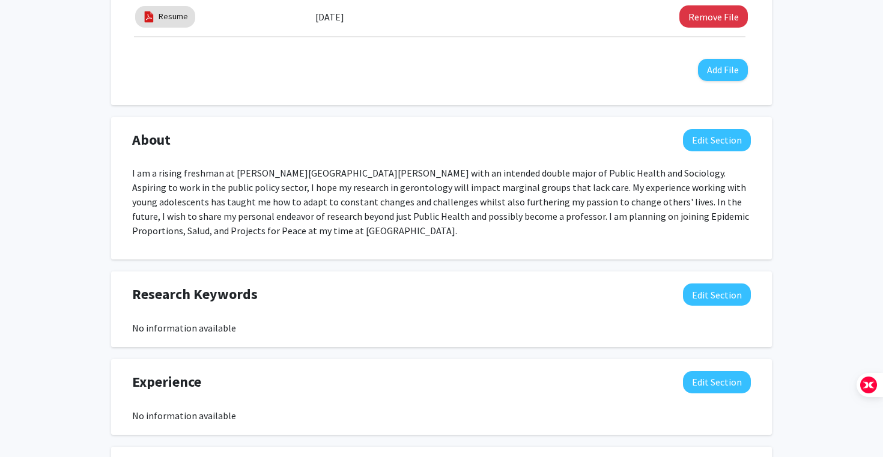
click at [439, 196] on p "I am a rising freshman at [PERSON_NAME][GEOGRAPHIC_DATA][PERSON_NAME] with an i…" at bounding box center [441, 202] width 619 height 72
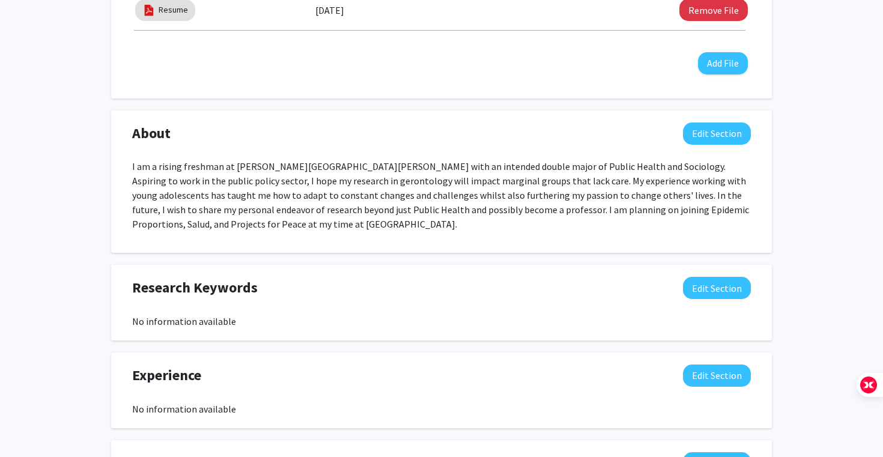
click at [435, 196] on p "I am a rising freshman at [PERSON_NAME][GEOGRAPHIC_DATA][PERSON_NAME] with an i…" at bounding box center [441, 195] width 619 height 72
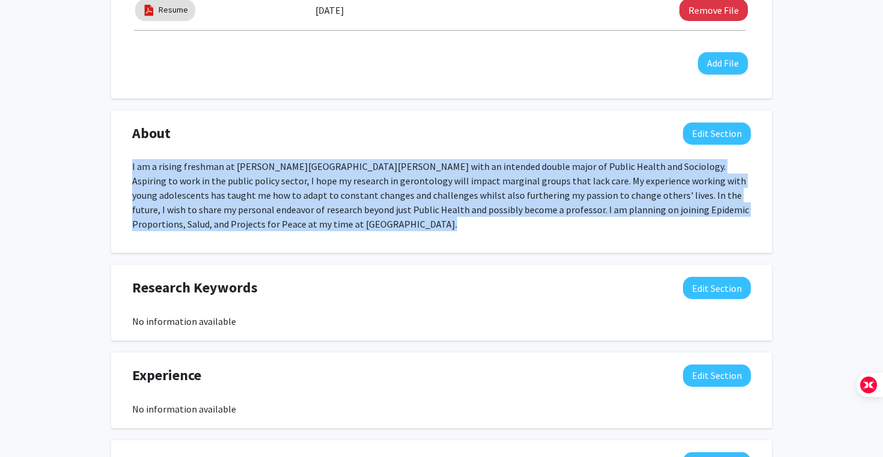
click at [435, 196] on p "I am a rising freshman at [PERSON_NAME][GEOGRAPHIC_DATA][PERSON_NAME] with an i…" at bounding box center [441, 195] width 619 height 72
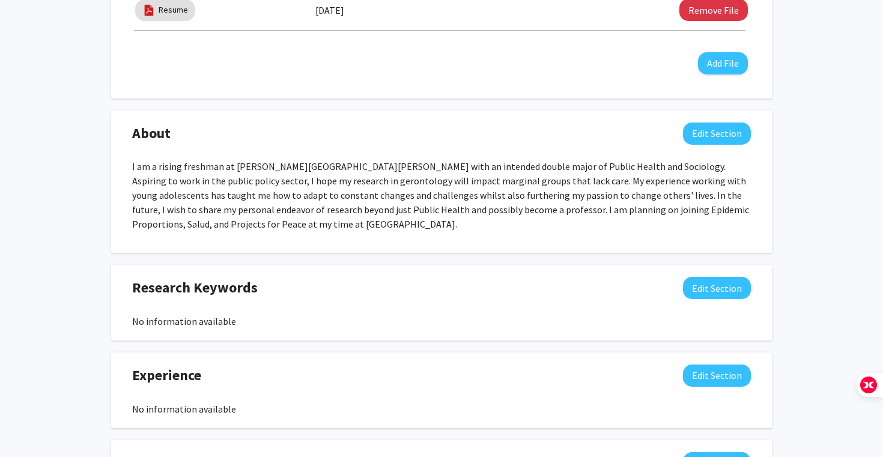
click at [469, 202] on p "I am a rising freshman at Johns Hopkins University with an intended double majo…" at bounding box center [441, 195] width 619 height 72
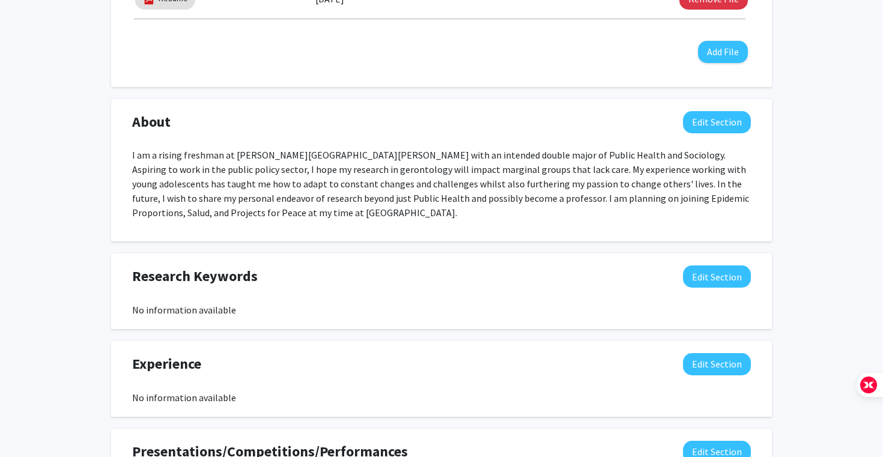
scroll to position [563, 0]
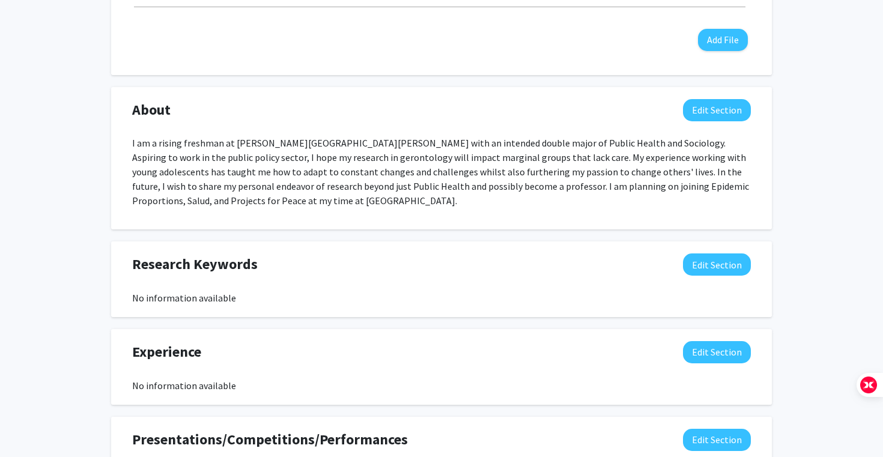
click at [441, 189] on p "I am a rising freshman at Johns Hopkins University with an intended double majo…" at bounding box center [441, 172] width 619 height 72
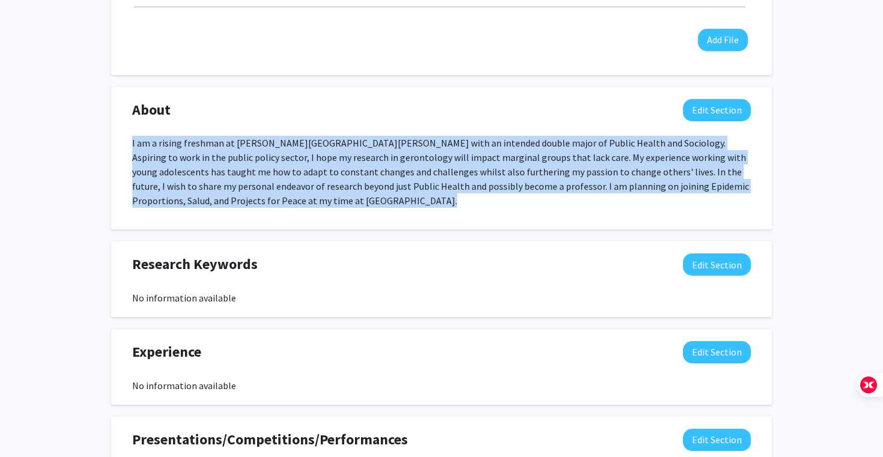
click at [441, 189] on p "I am a rising freshman at Johns Hopkins University with an intended double majo…" at bounding box center [441, 172] width 619 height 72
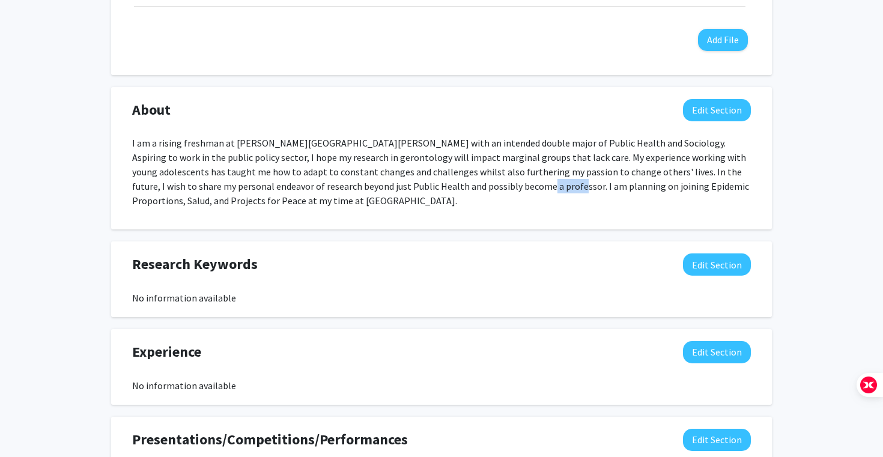
click at [441, 189] on p "I am a rising freshman at Johns Hopkins University with an intended double majo…" at bounding box center [441, 172] width 619 height 72
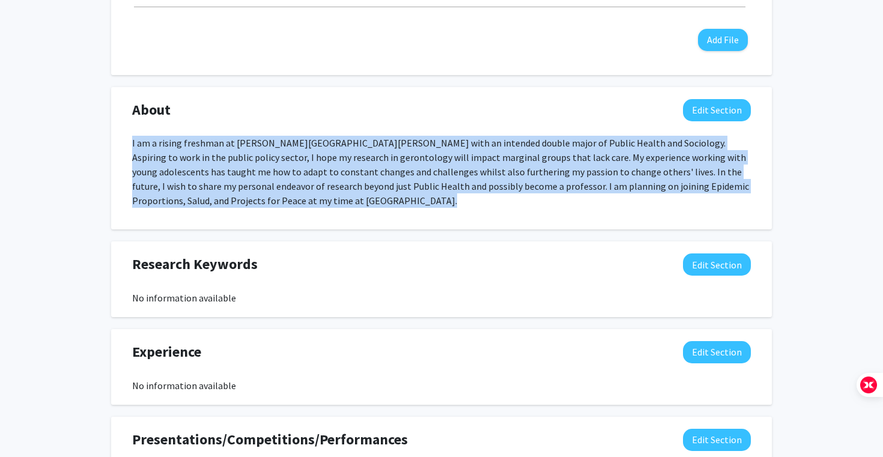
click at [441, 189] on p "I am a rising freshman at Johns Hopkins University with an intended double majo…" at bounding box center [441, 172] width 619 height 72
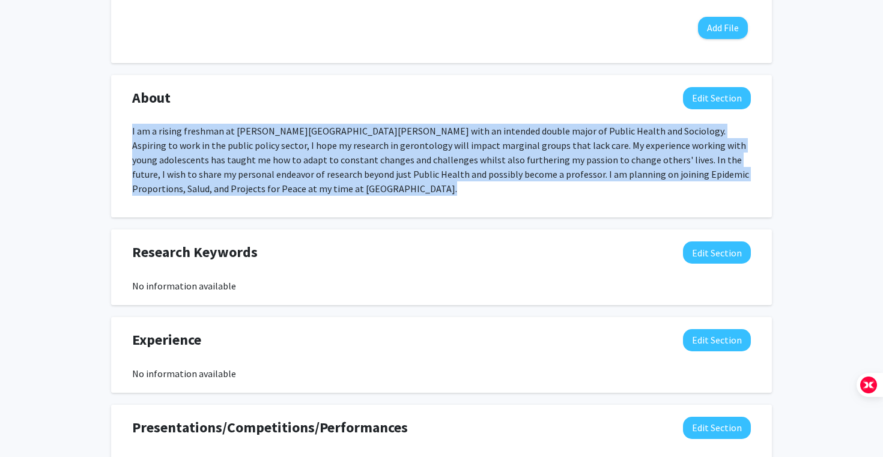
scroll to position [577, 0]
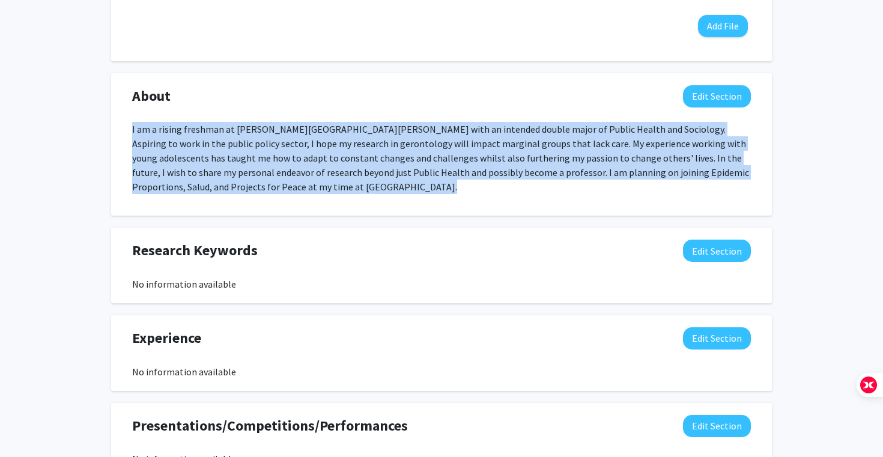
click at [441, 189] on p "I am a rising freshman at Johns Hopkins University with an intended double majo…" at bounding box center [441, 158] width 619 height 72
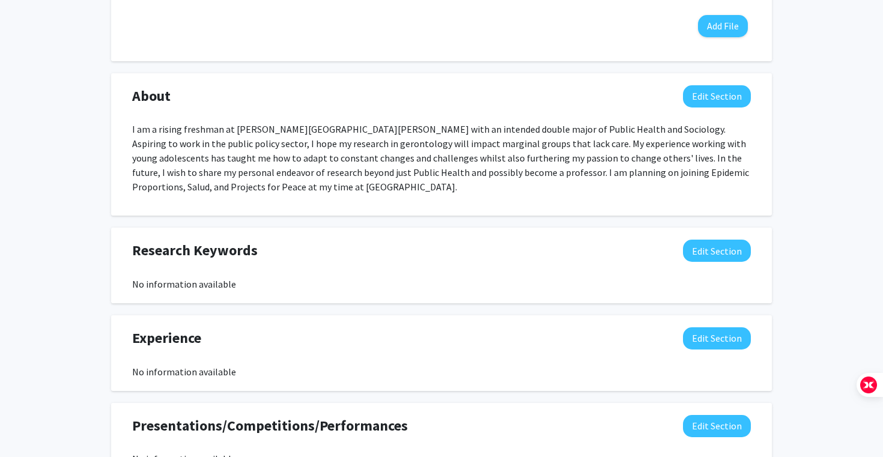
click at [451, 166] on p "I am a rising freshman at Johns Hopkins University with an intended double majo…" at bounding box center [441, 158] width 619 height 72
click at [477, 171] on p "I am a rising freshman at Johns Hopkins University with an intended double majo…" at bounding box center [441, 158] width 619 height 72
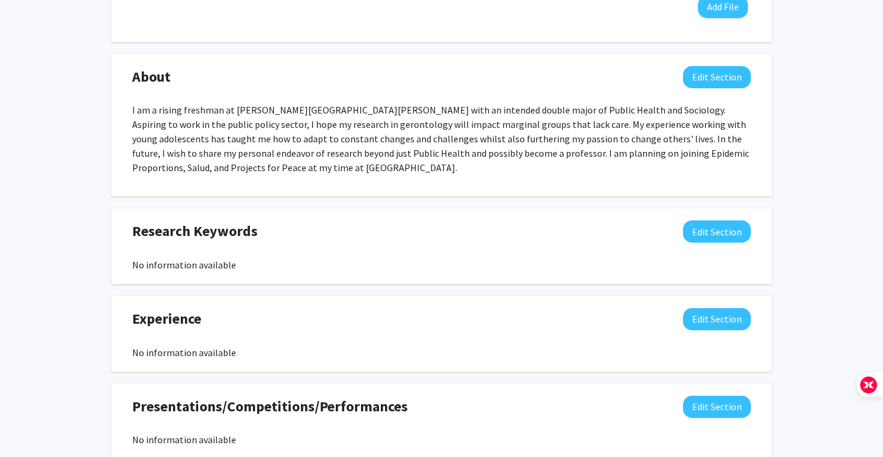
scroll to position [603, 0]
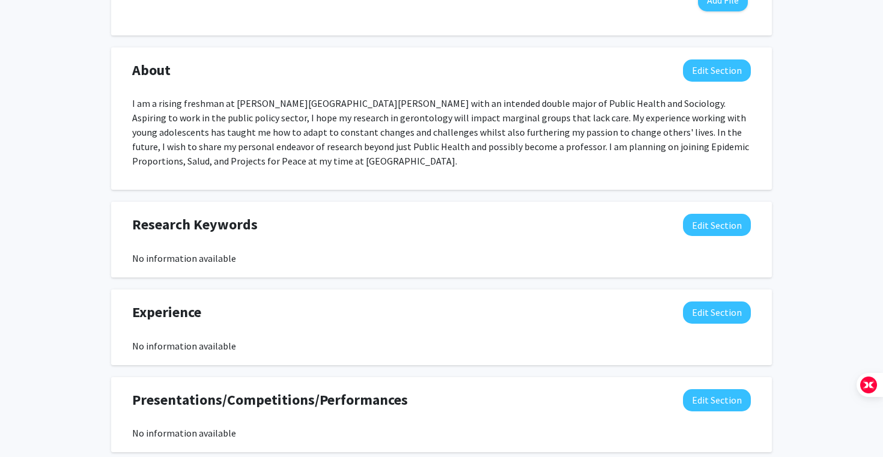
click at [485, 145] on p "I am a rising freshman at Johns Hopkins University with an intended double majo…" at bounding box center [441, 132] width 619 height 72
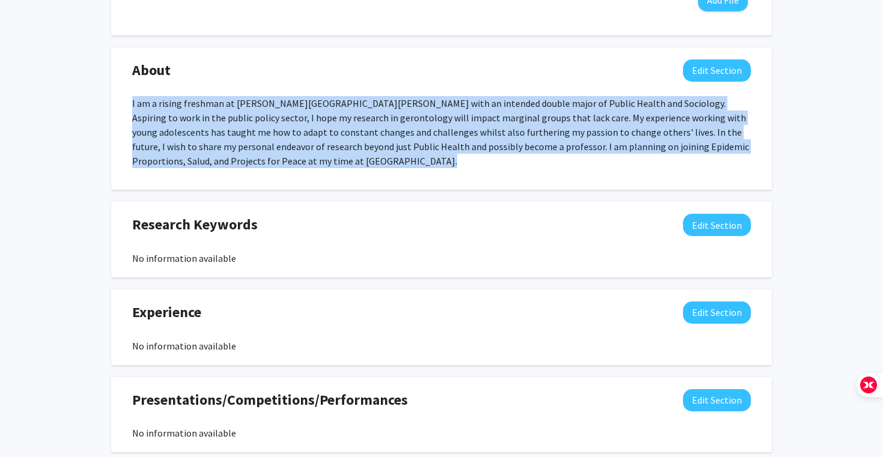
click at [485, 145] on p "I am a rising freshman at Johns Hopkins University with an intended double majo…" at bounding box center [441, 132] width 619 height 72
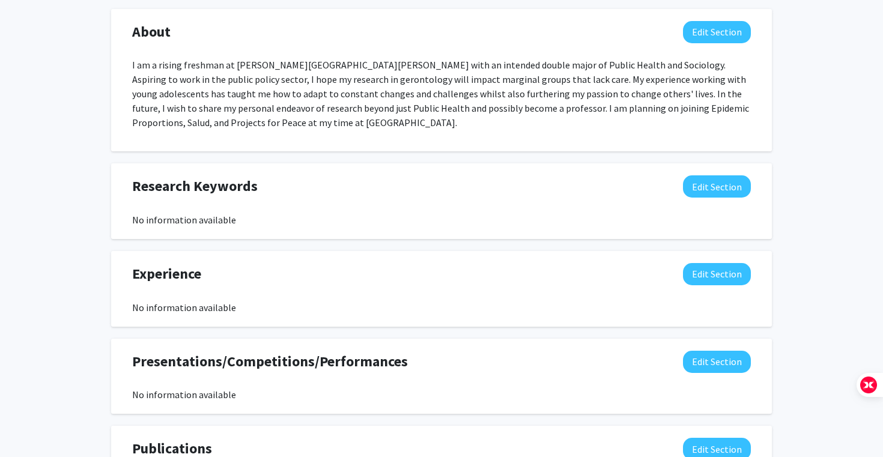
click at [488, 207] on div "Research Keywords Edit Section No information available" at bounding box center [441, 201] width 637 height 52
